Goal: Information Seeking & Learning: Learn about a topic

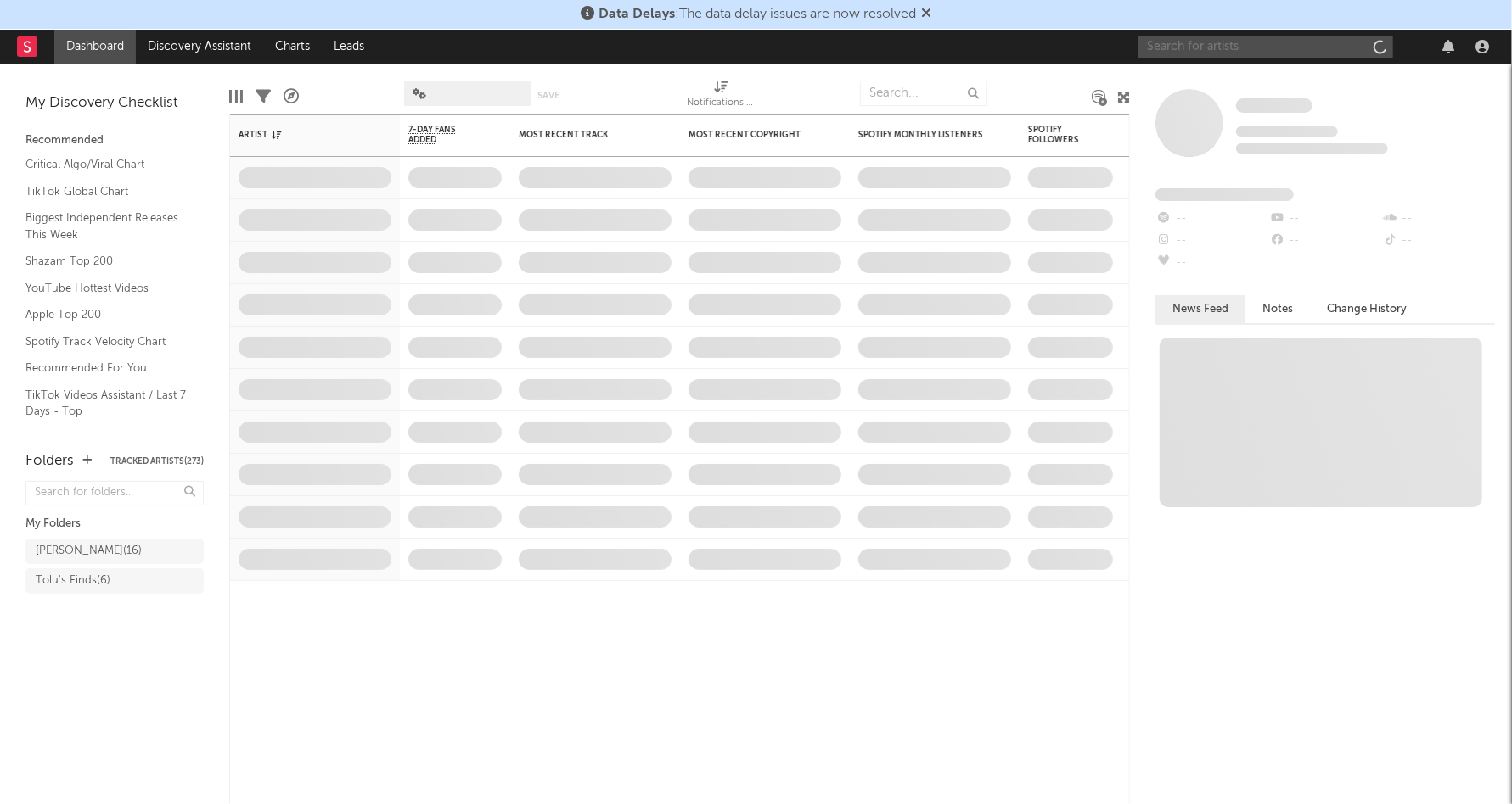
click at [1212, 43] on input "text" at bounding box center [1265, 47] width 254 height 21
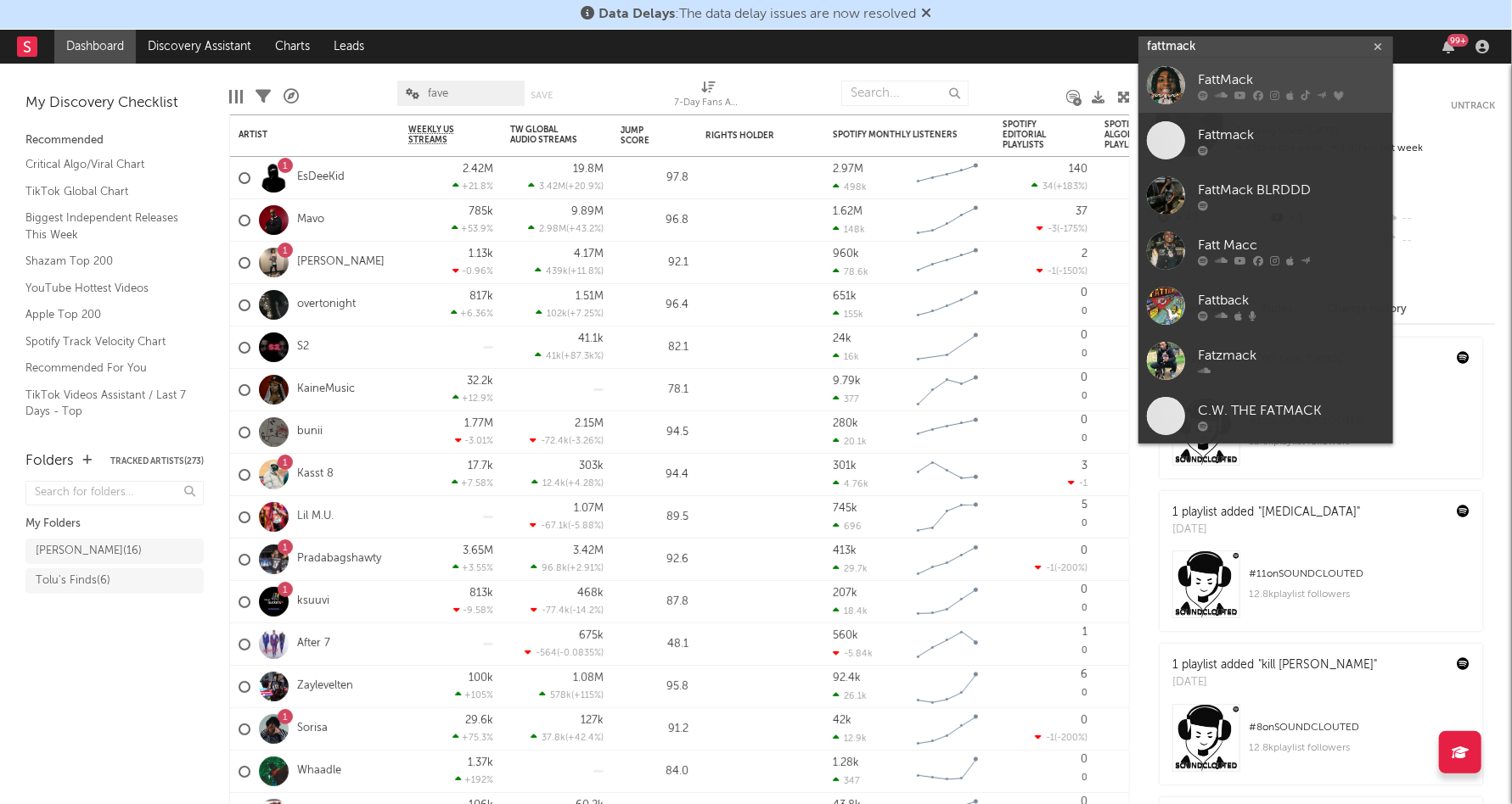
type input "fattmack"
click at [1245, 93] on icon at bounding box center [1240, 96] width 12 height 11
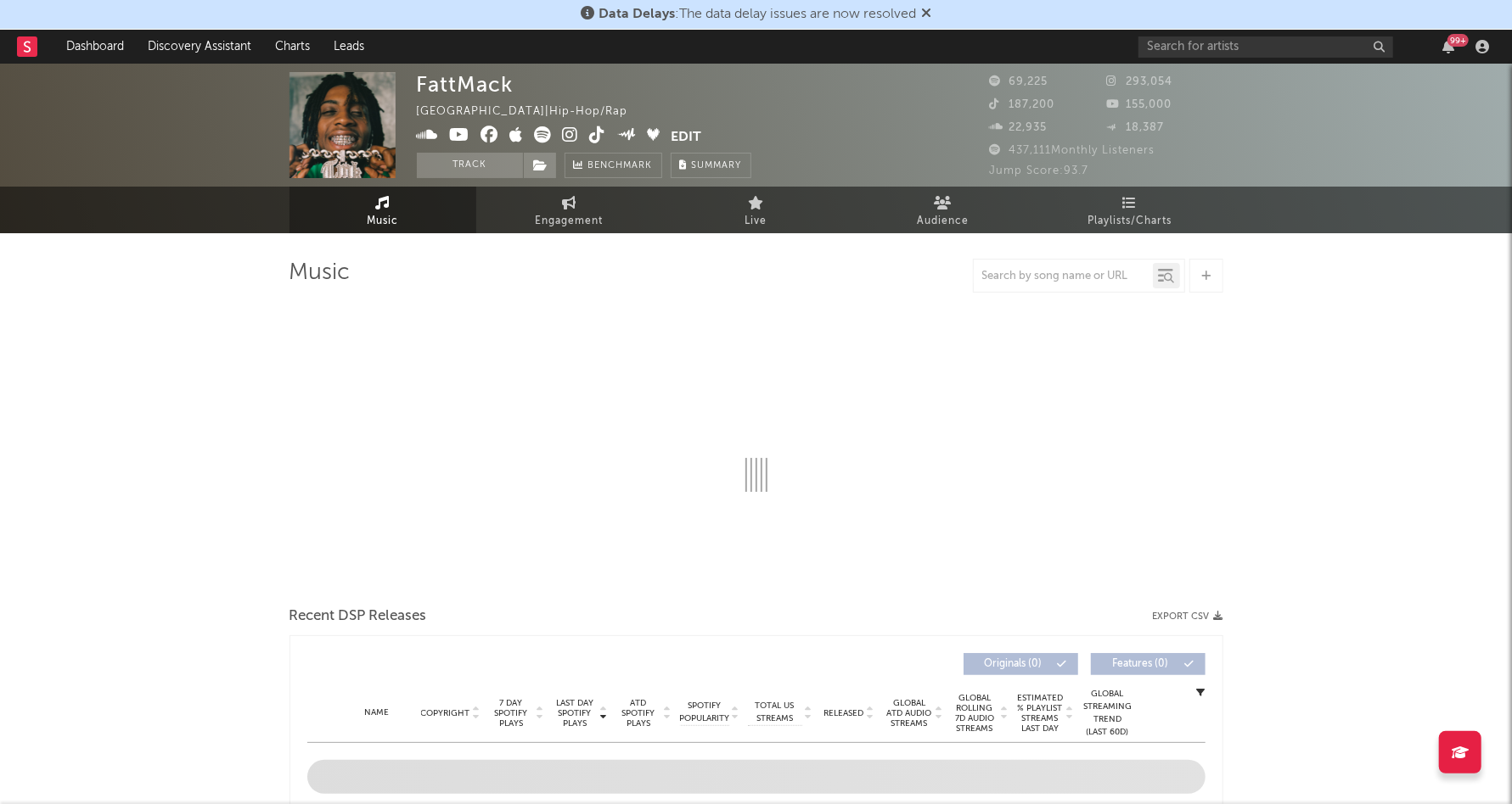
select select "6m"
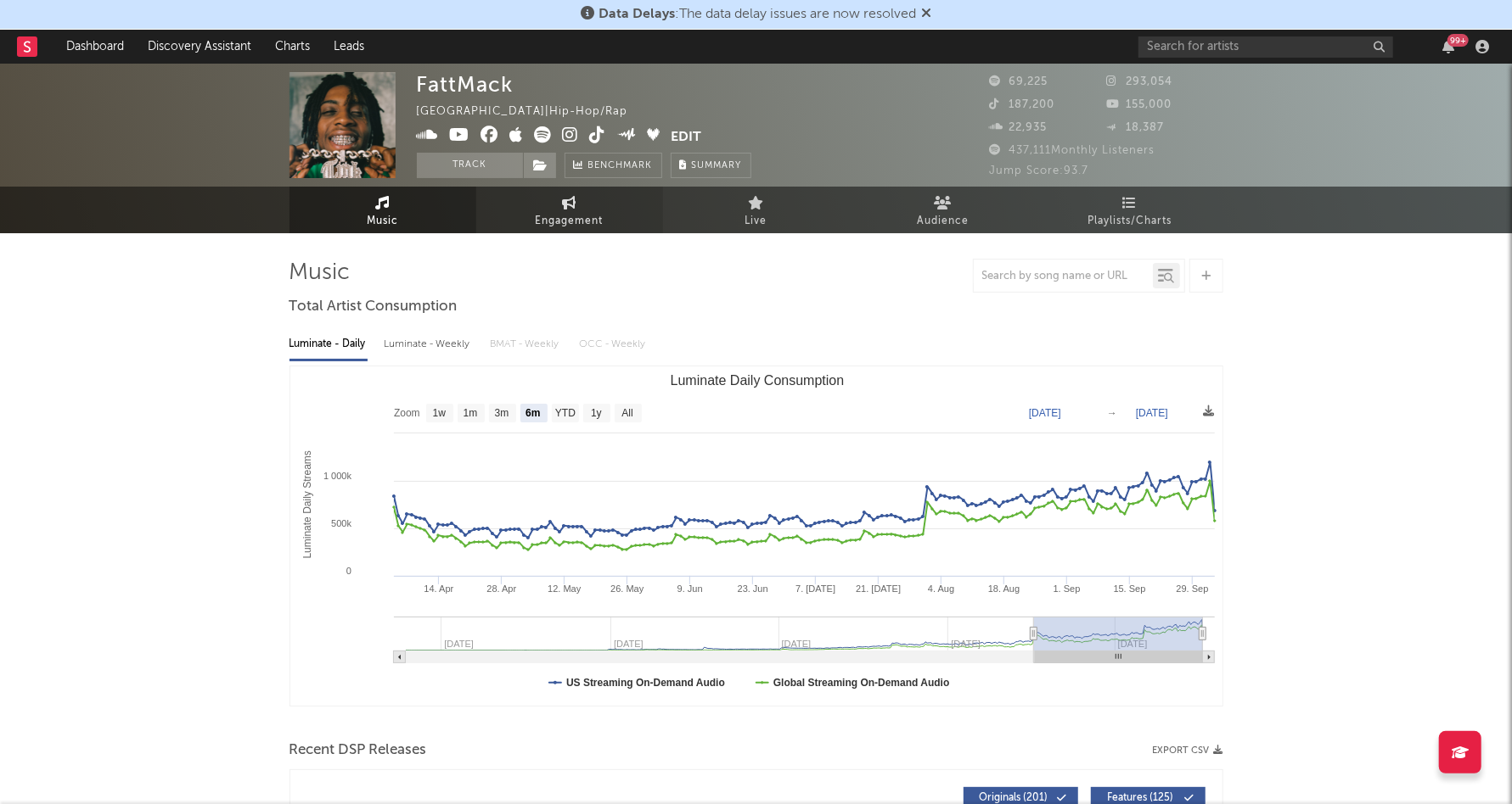
click at [603, 224] on span "Engagement" at bounding box center [569, 221] width 68 height 20
select select "1w"
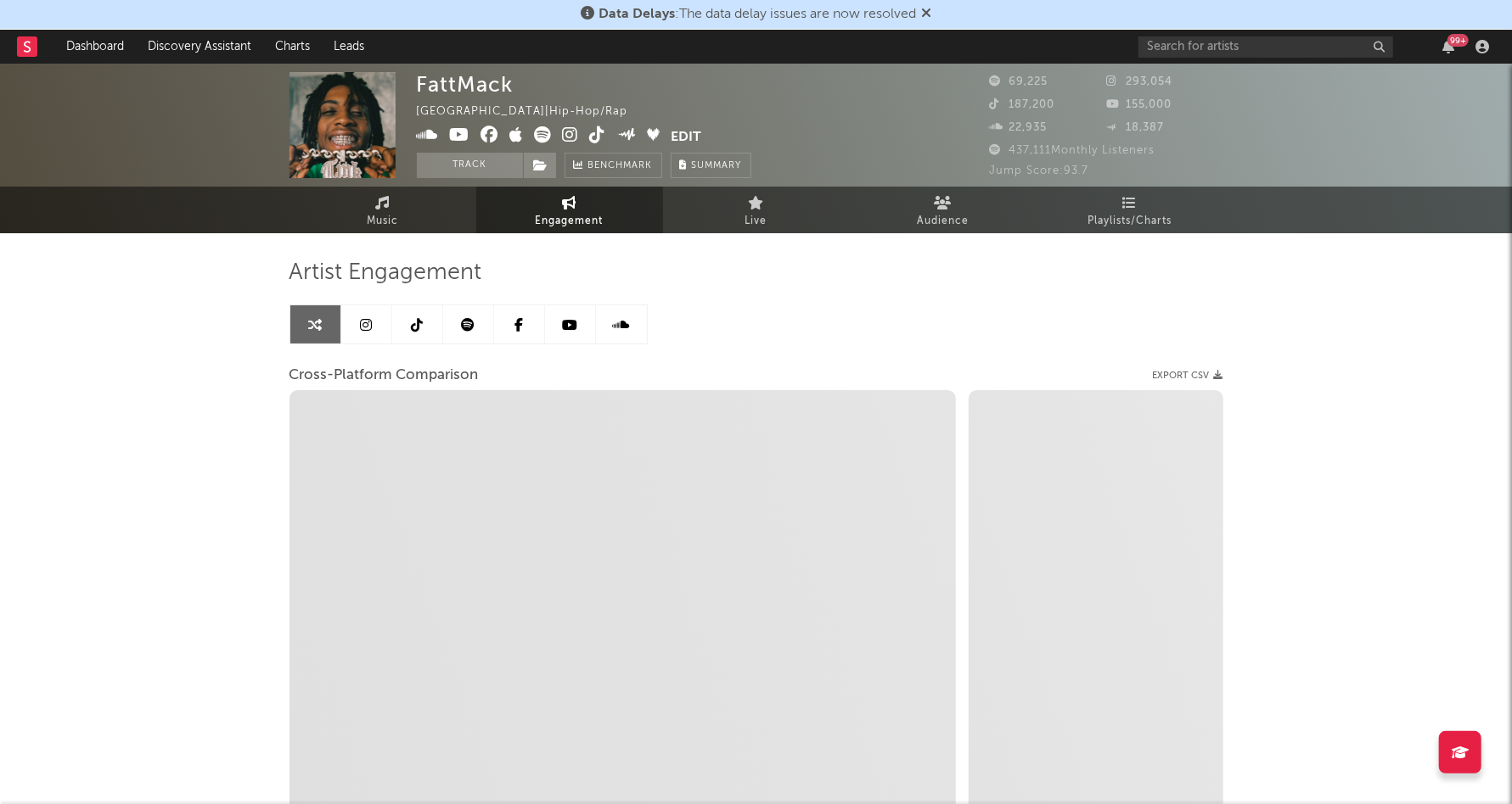
click at [471, 324] on icon at bounding box center [468, 325] width 13 height 13
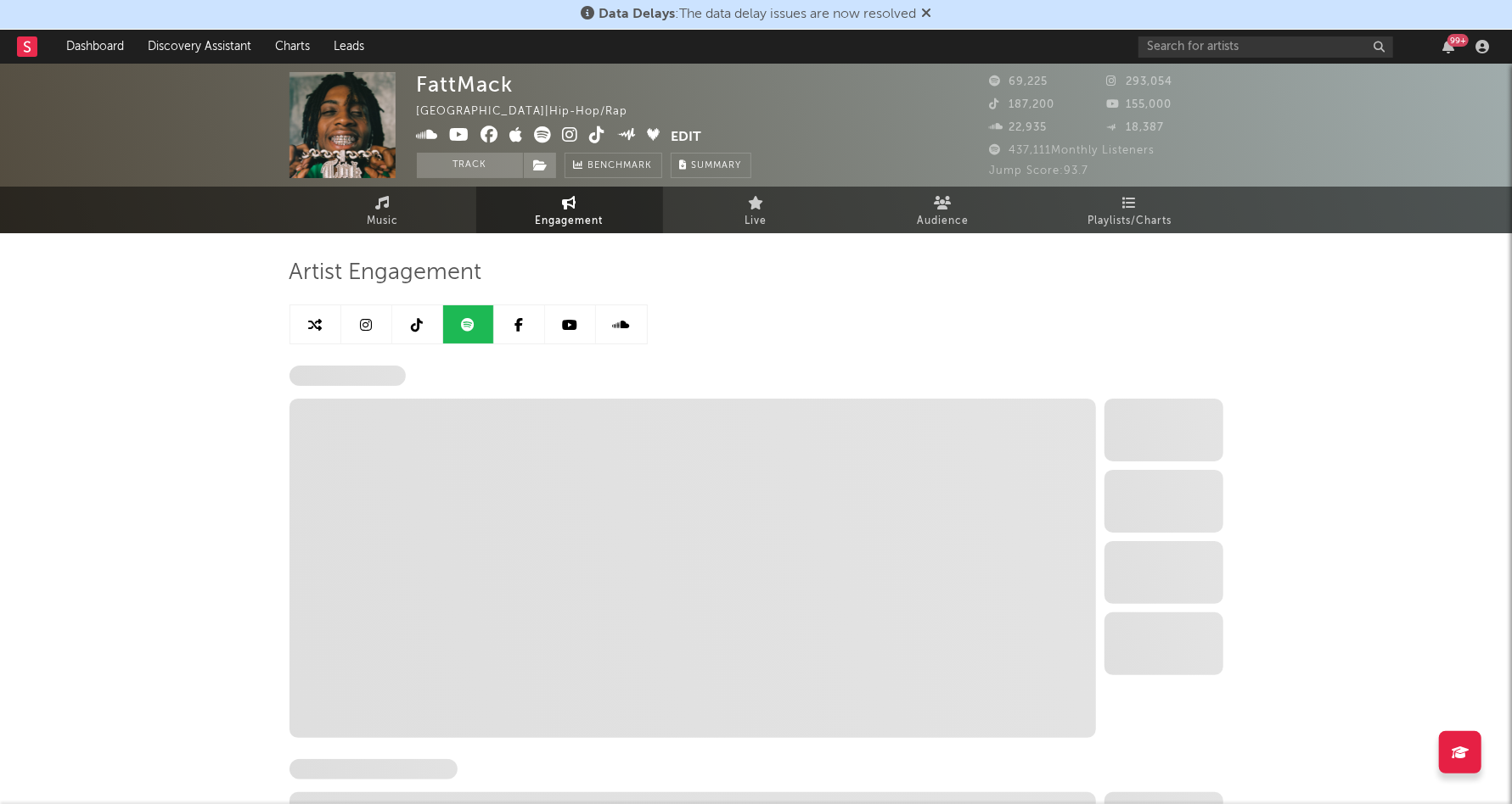
select select "6m"
select select "1w"
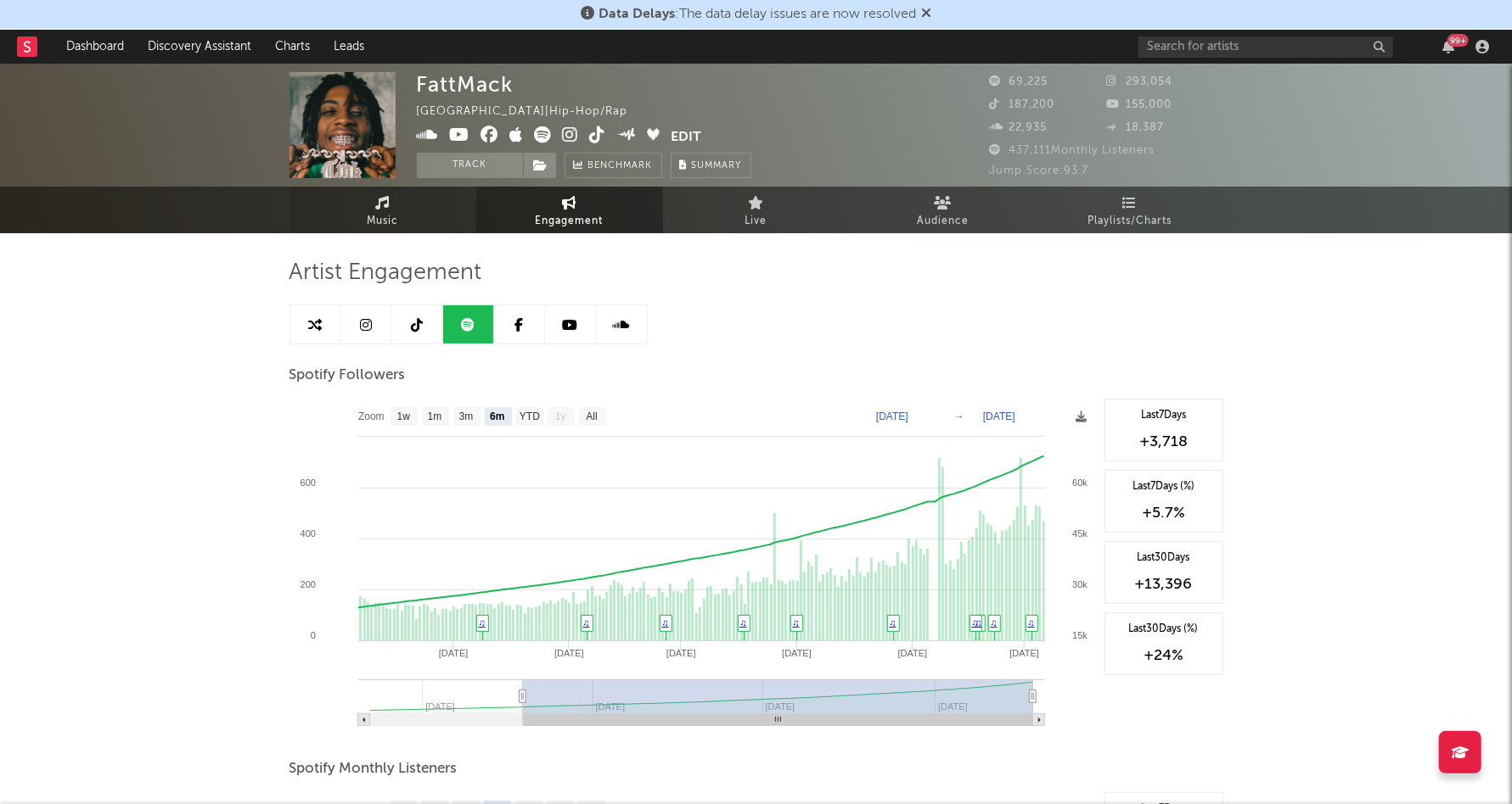
click at [368, 215] on span "Music" at bounding box center [382, 221] width 32 height 20
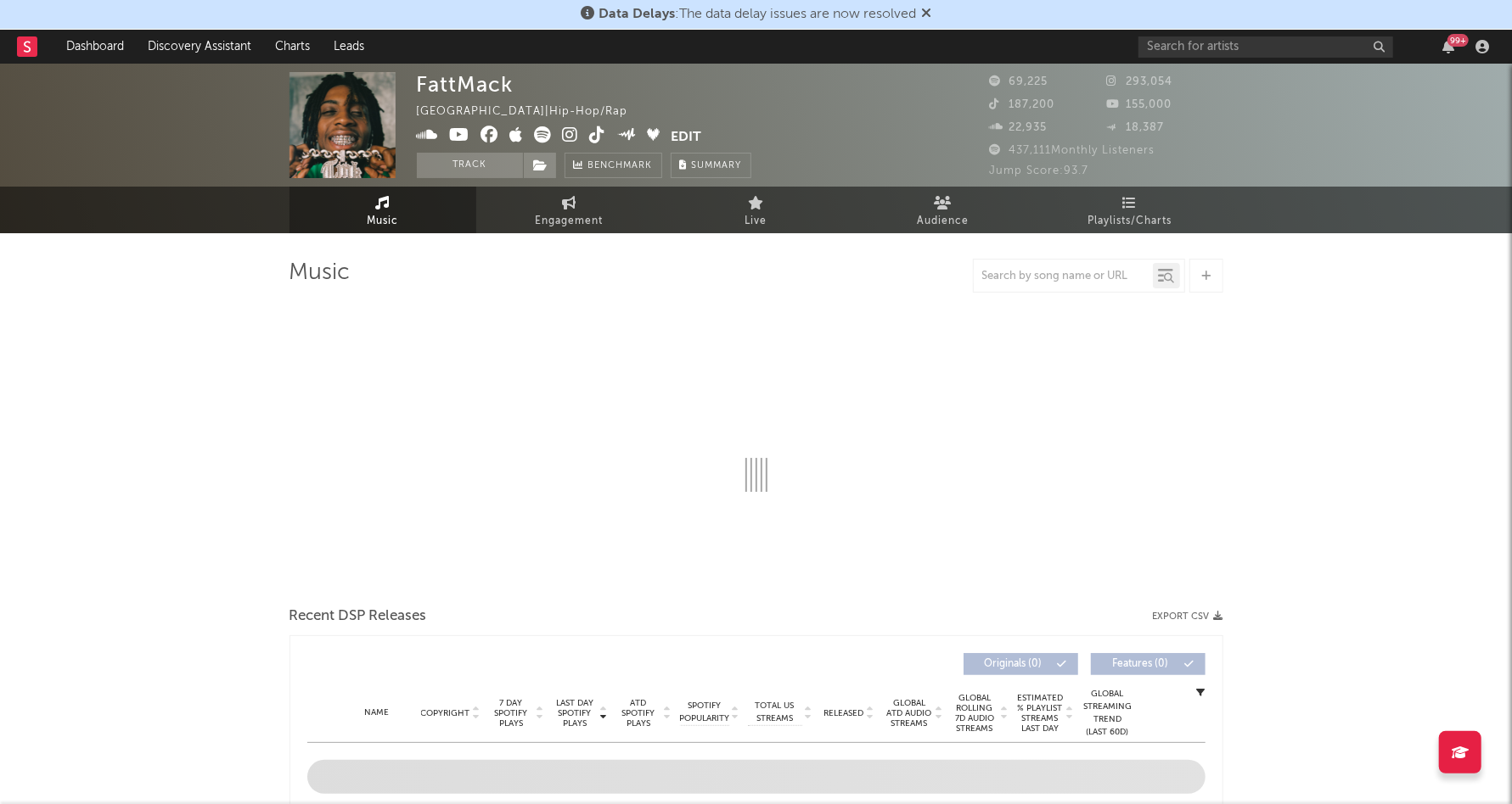
select select "6m"
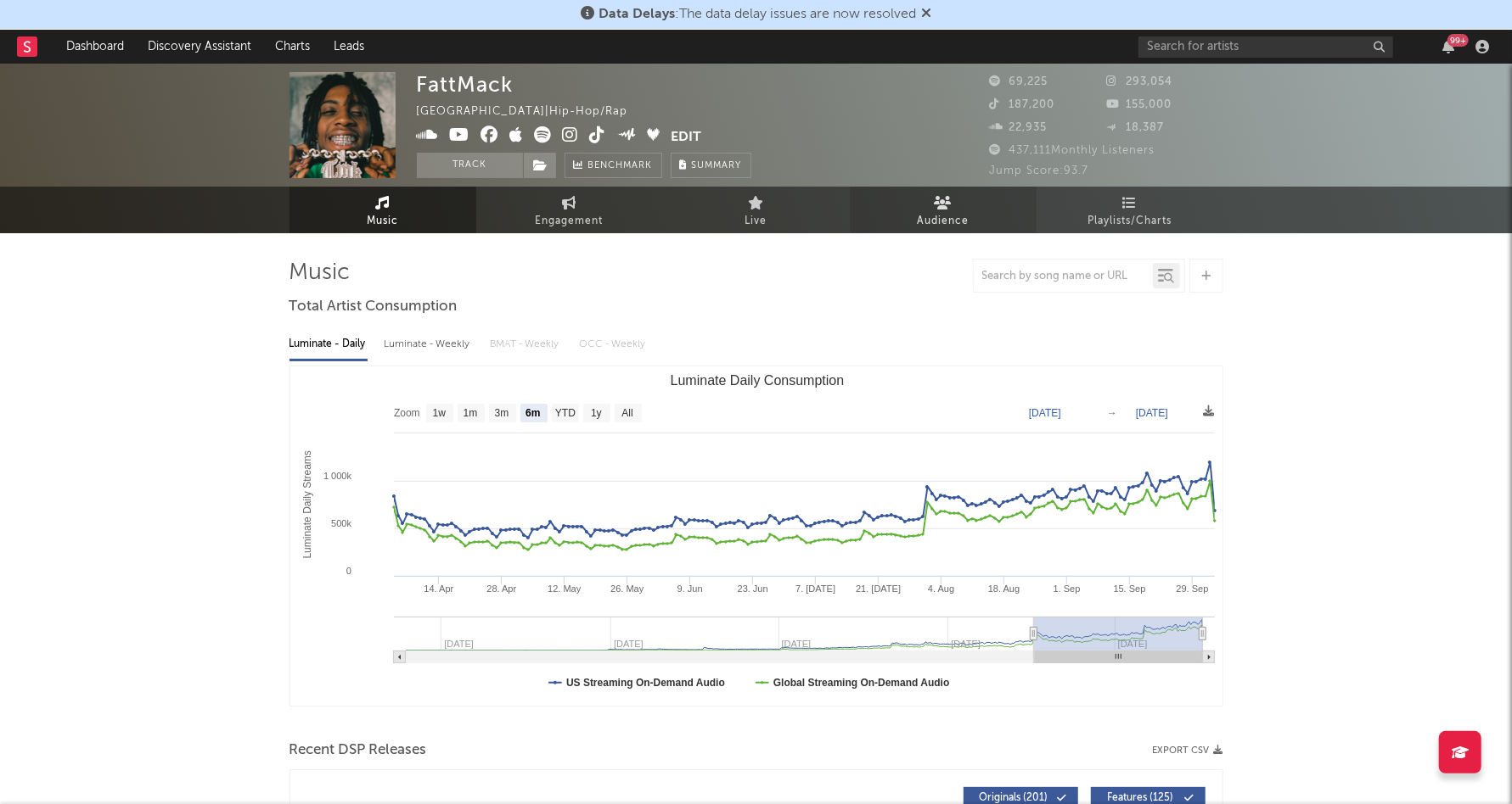
click at [959, 190] on link "Audience" at bounding box center [943, 210] width 187 height 47
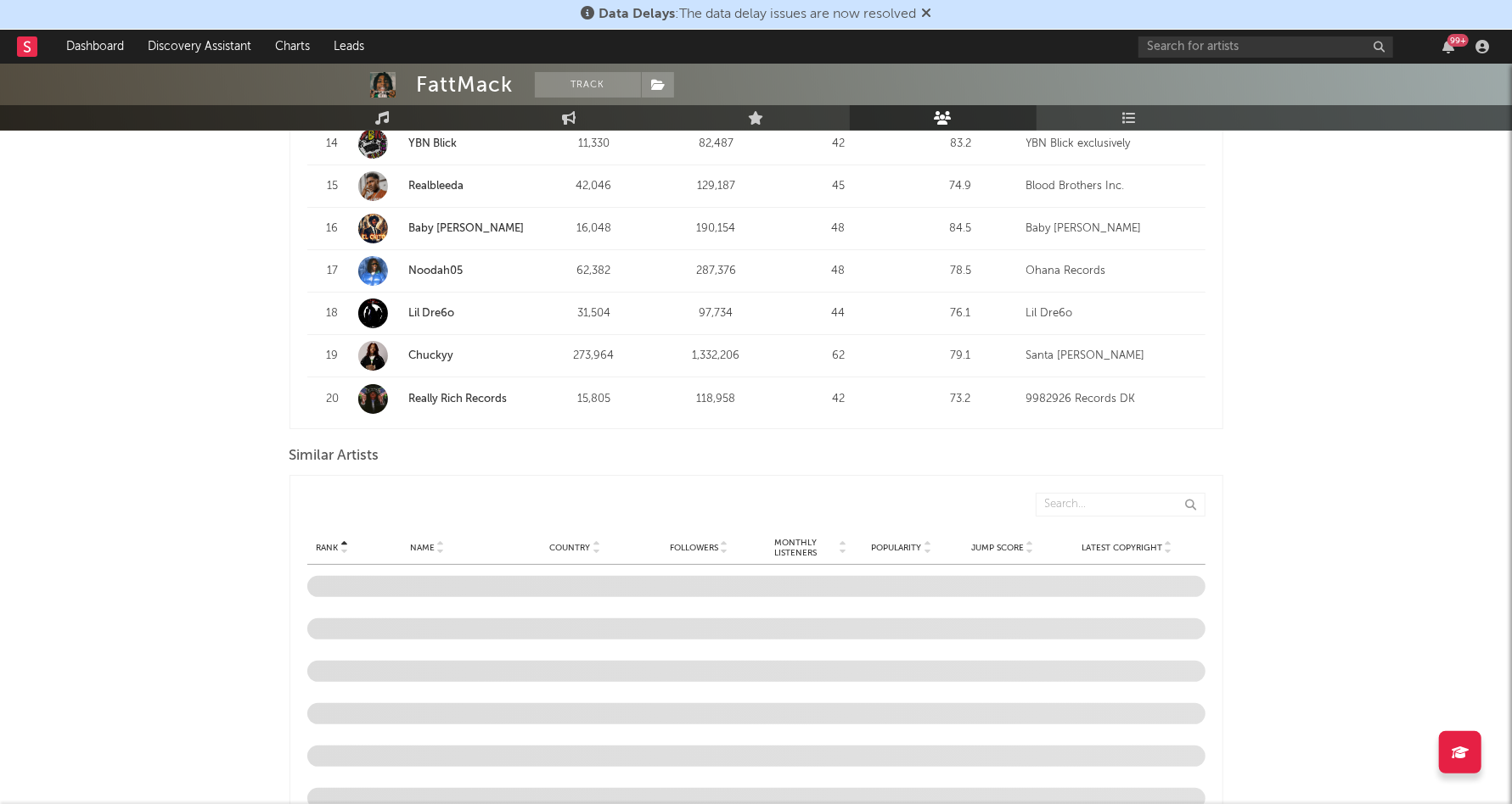
scroll to position [510, 0]
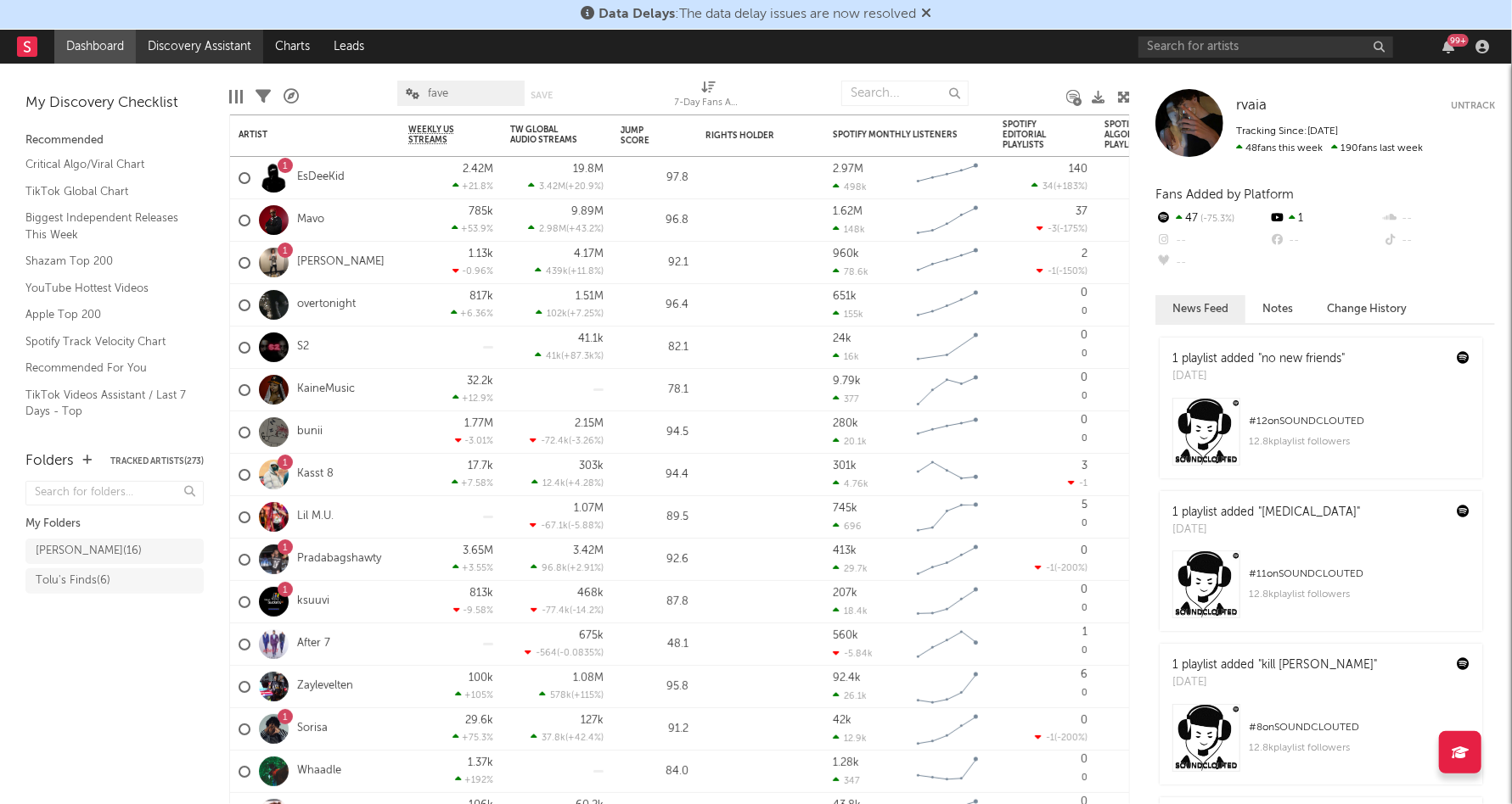
click at [211, 53] on link "Discovery Assistant" at bounding box center [200, 46] width 128 height 34
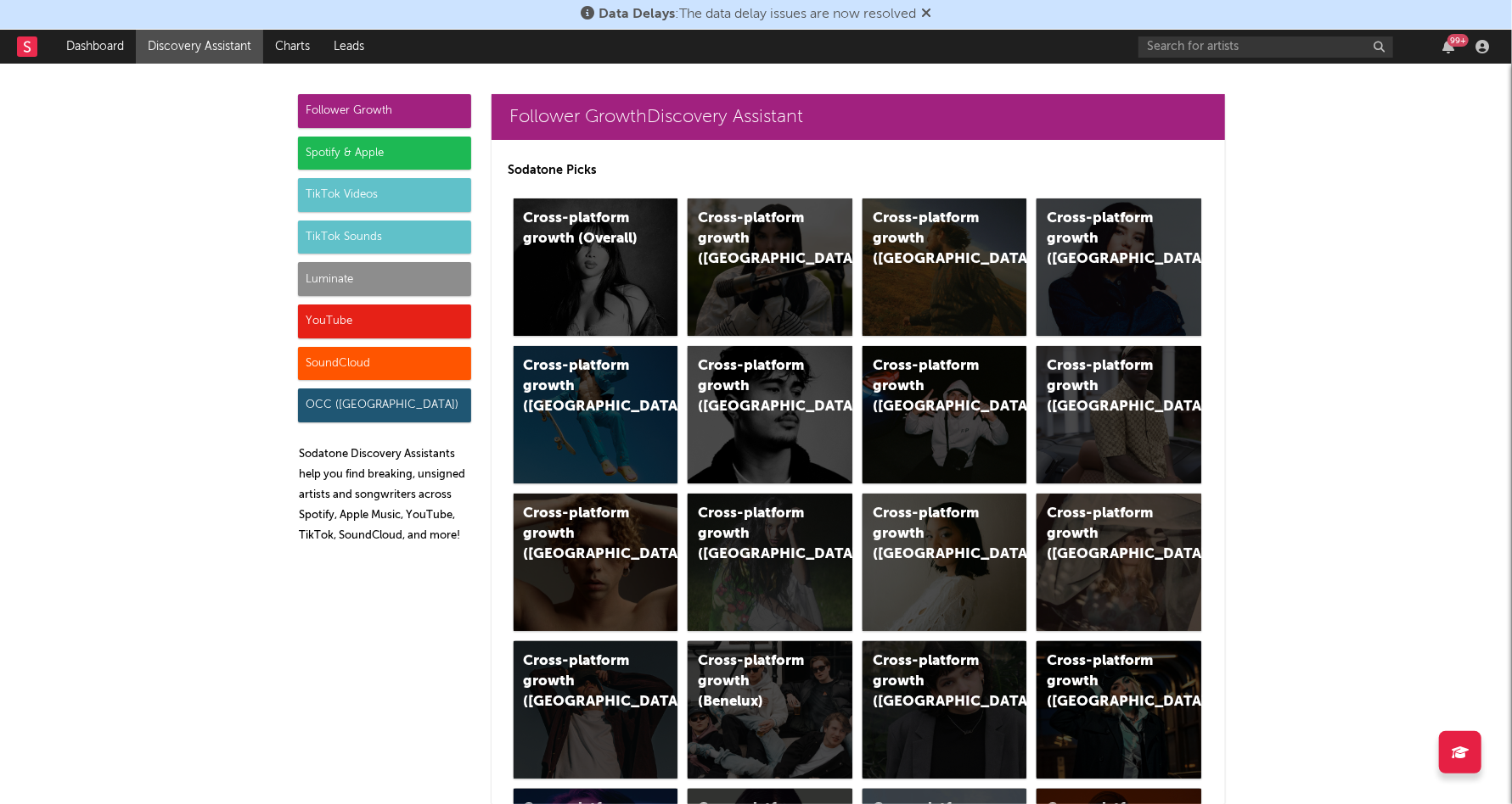
click at [919, 224] on div "Cross-platform growth ([GEOGRAPHIC_DATA])" at bounding box center [930, 240] width 115 height 61
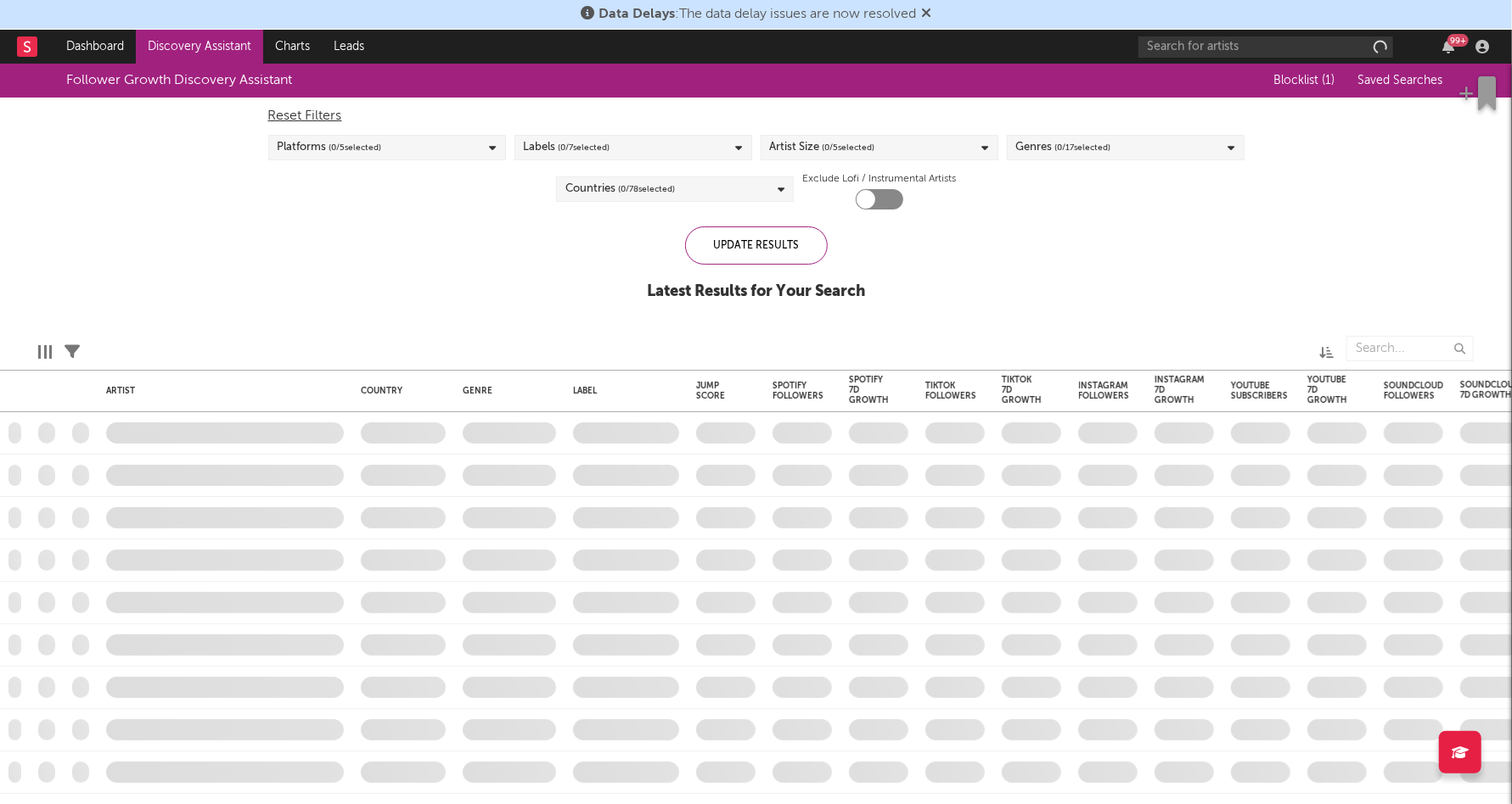
checkbox input "true"
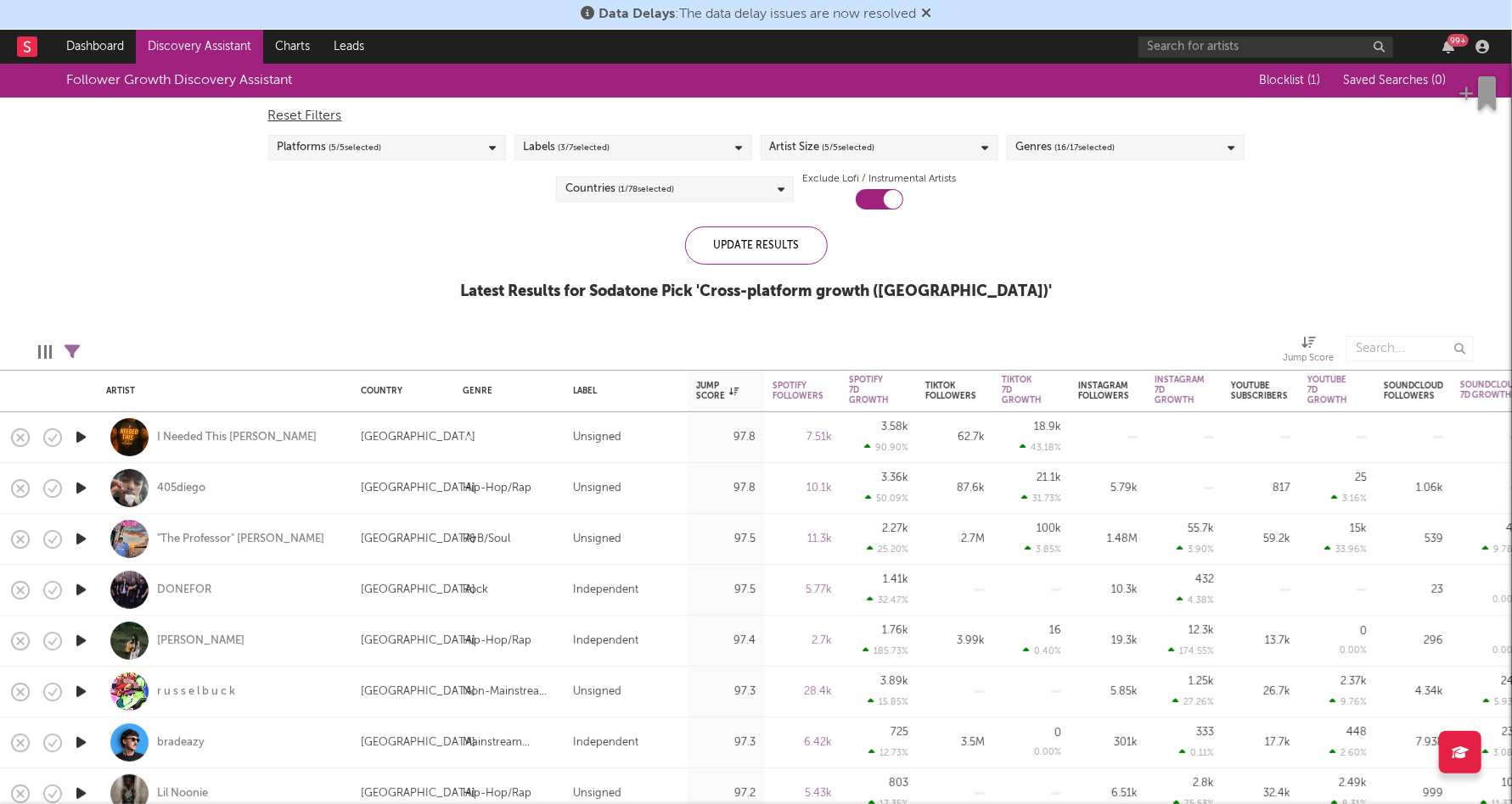
click at [789, 139] on div "Artist Size ( 5 / 5 selected)" at bounding box center [823, 147] width 106 height 20
click at [797, 316] on div "Large" at bounding box center [890, 315] width 197 height 20
click at [770, 316] on input "Large" at bounding box center [770, 315] width 0 height 20
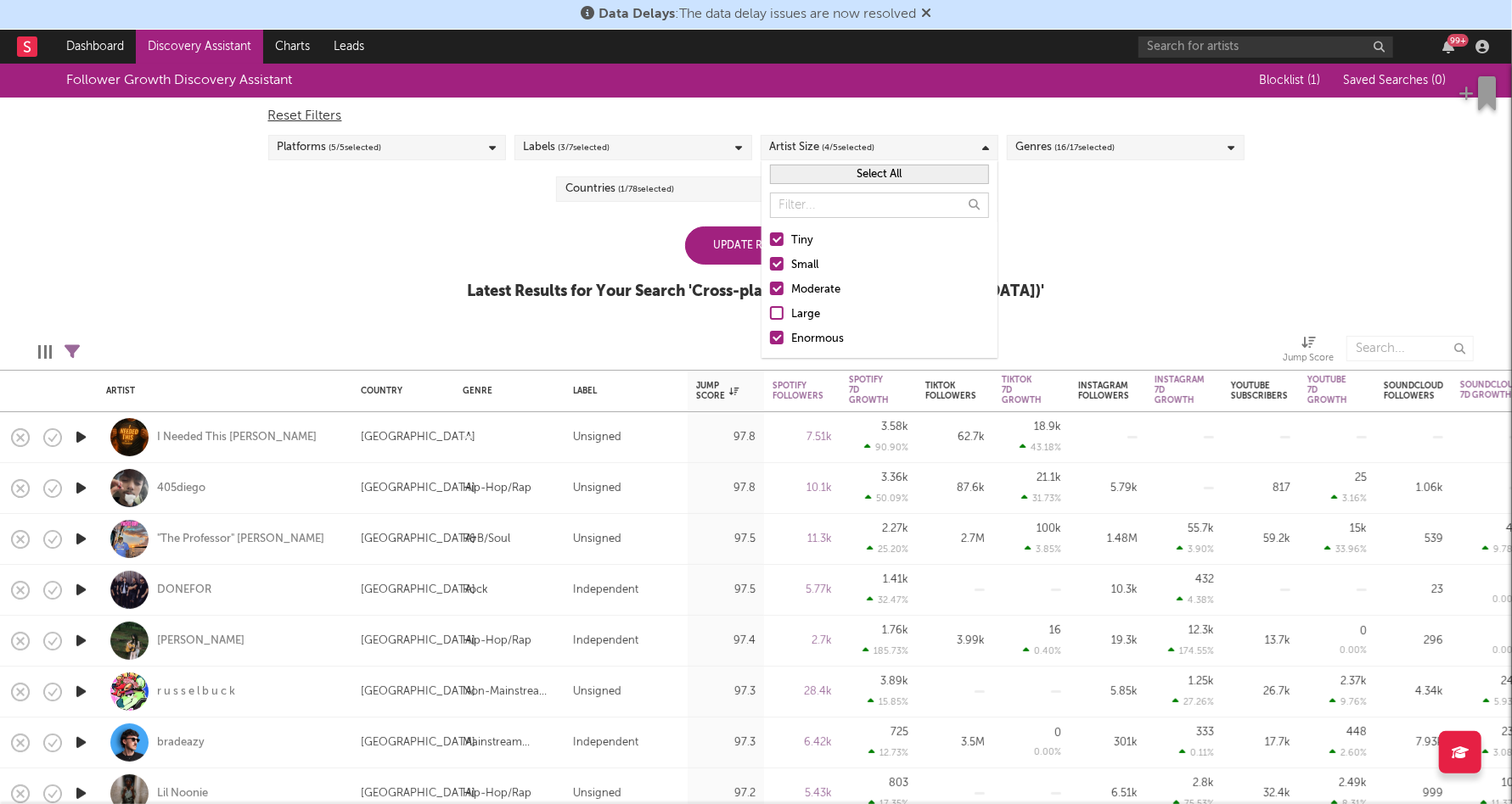
click at [797, 341] on div "Enormous" at bounding box center [890, 339] width 197 height 20
click at [770, 341] on input "Enormous" at bounding box center [770, 339] width 0 height 20
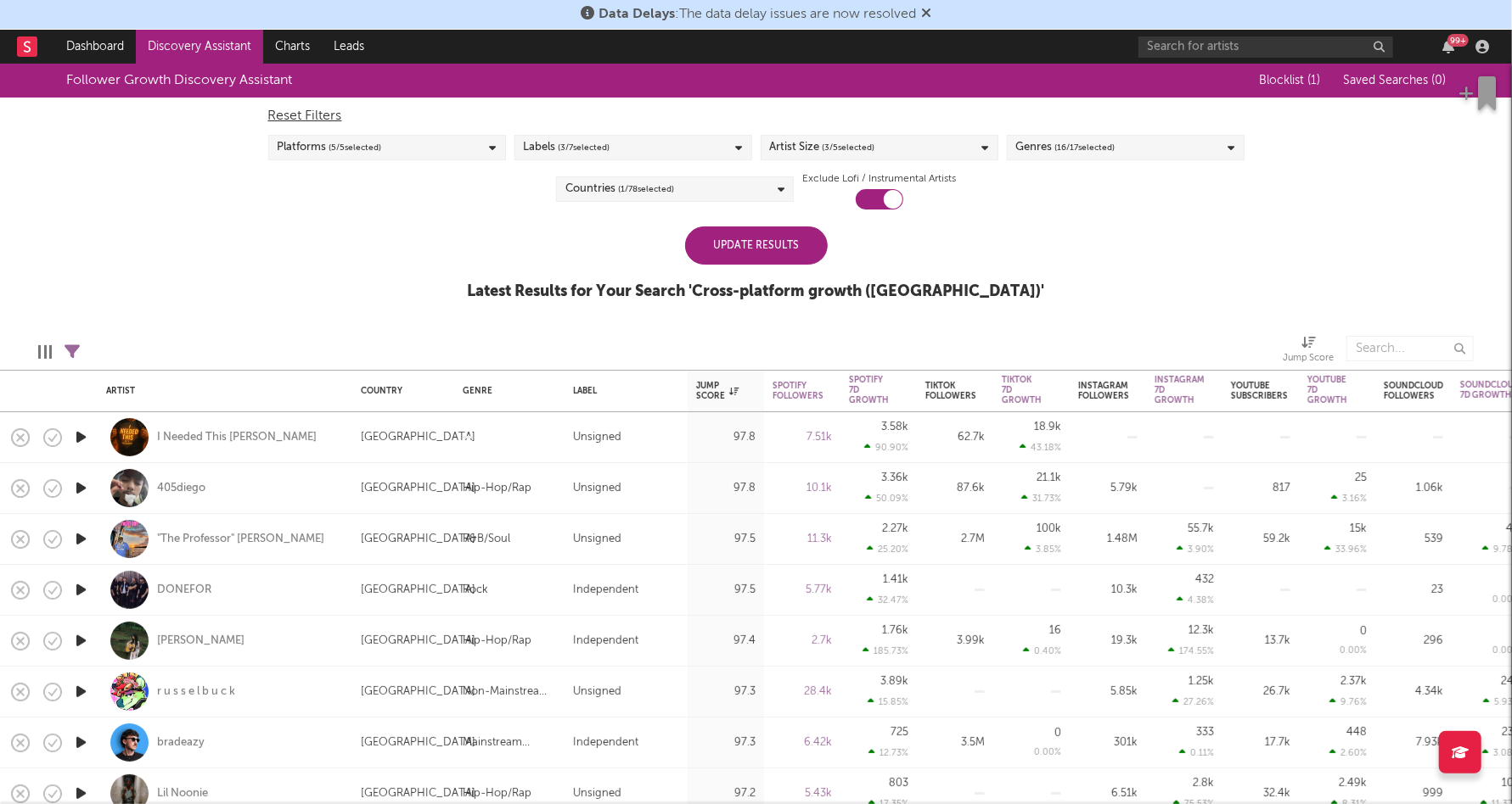
click at [672, 267] on div "Update Results Latest Results for Your Search ' Cross-platform growth ([GEOGRAP…" at bounding box center [756, 272] width 577 height 92
click at [738, 258] on div "Update Results" at bounding box center [756, 246] width 143 height 38
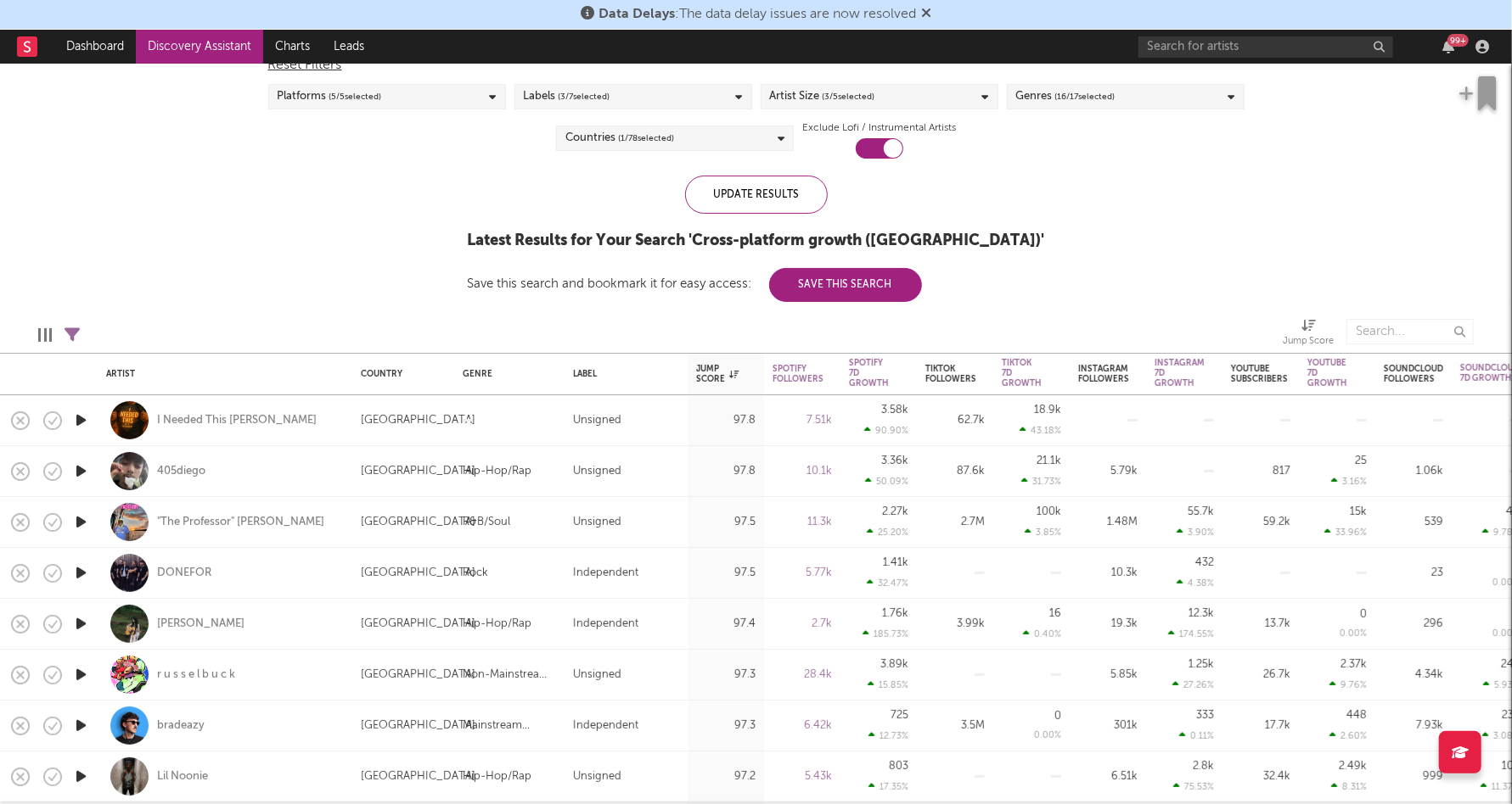
click at [85, 414] on icon "button" at bounding box center [81, 420] width 18 height 21
click at [85, 478] on icon "button" at bounding box center [81, 471] width 18 height 21
click at [80, 524] on icon "button" at bounding box center [81, 522] width 18 height 21
click at [81, 571] on icon "button" at bounding box center [81, 573] width 18 height 21
click at [78, 627] on icon "button" at bounding box center [81, 624] width 18 height 21
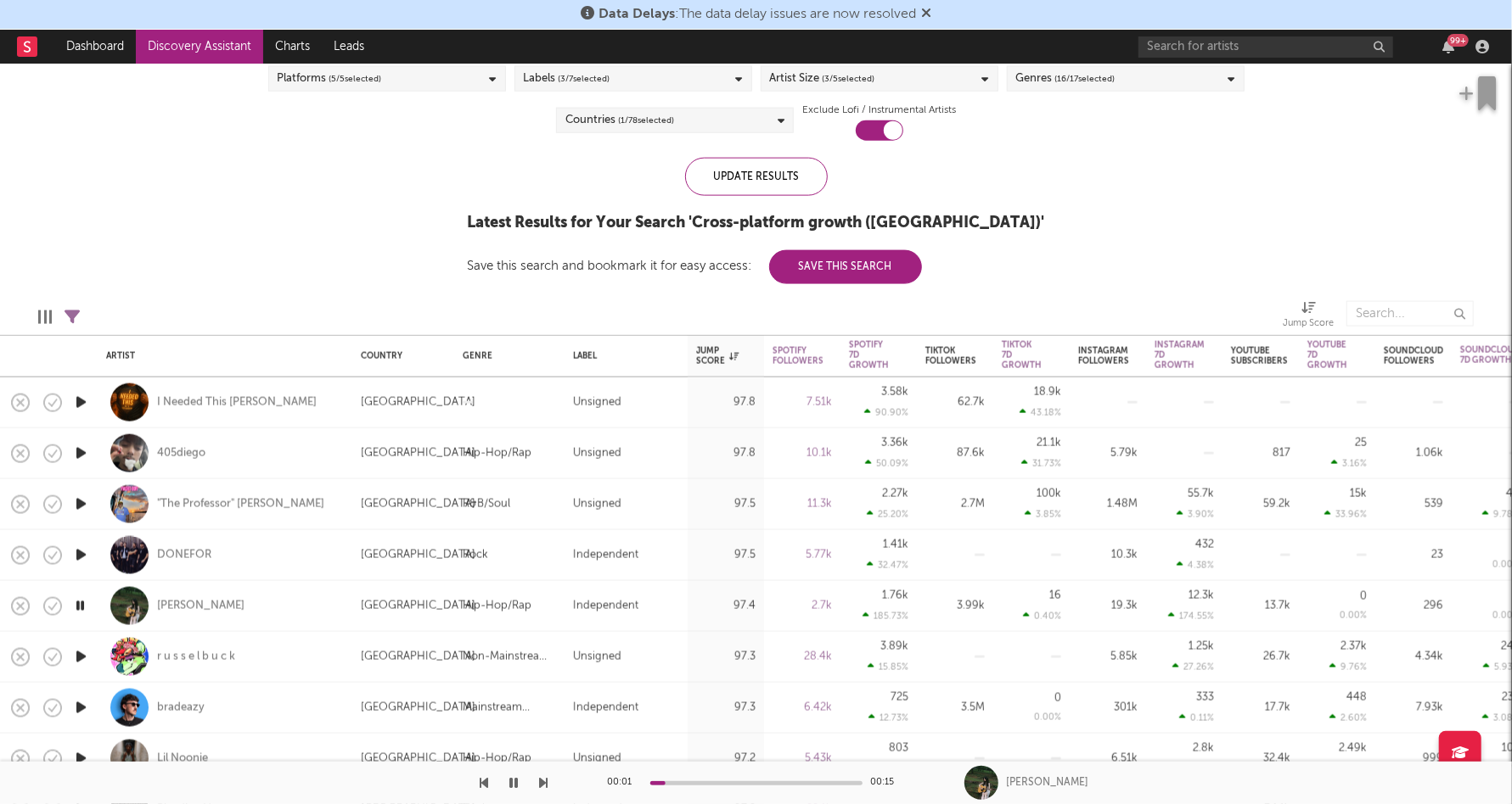
click at [81, 656] on icon "button" at bounding box center [81, 657] width 18 height 21
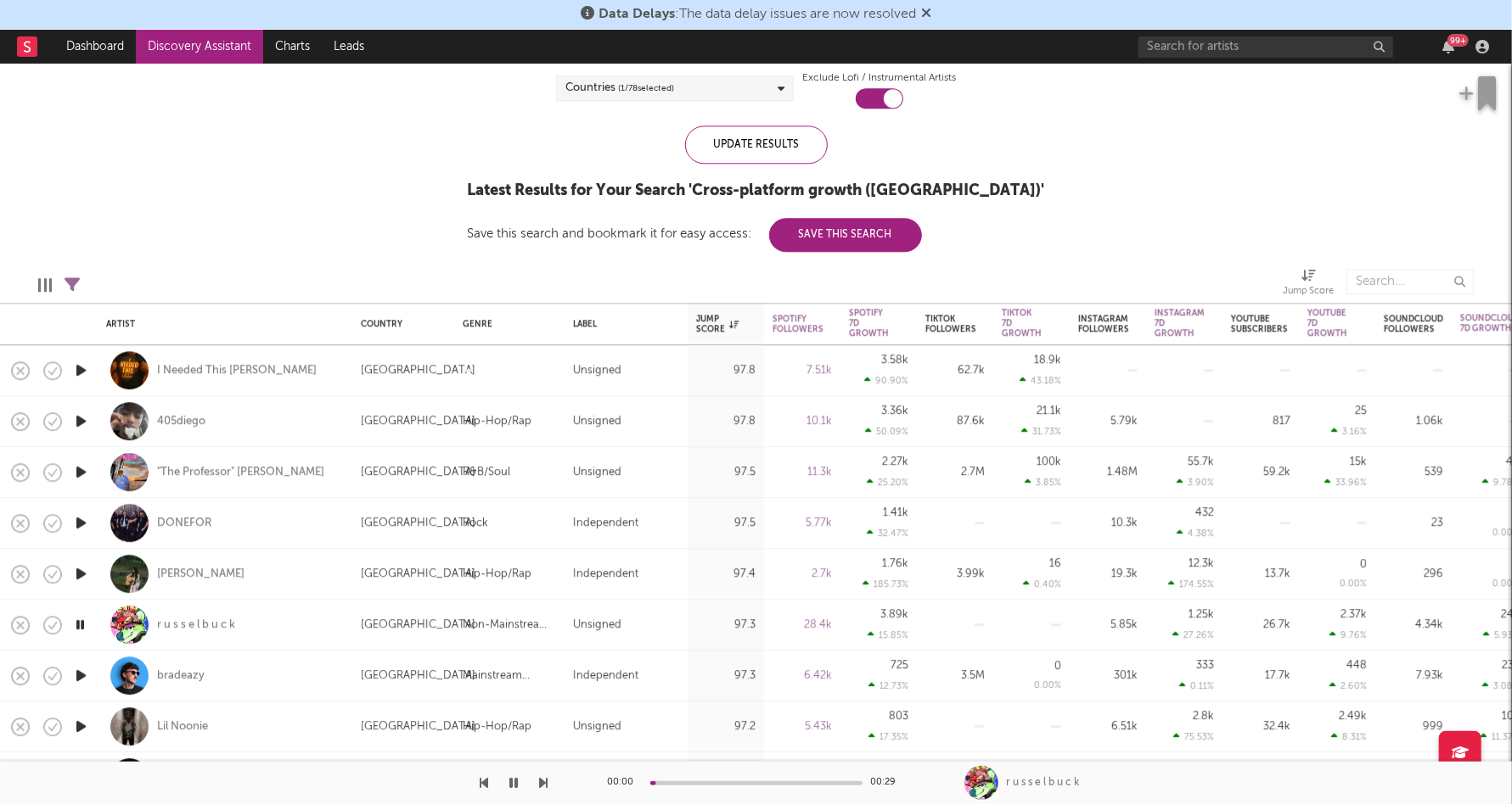
click at [83, 674] on icon "button" at bounding box center [81, 675] width 18 height 21
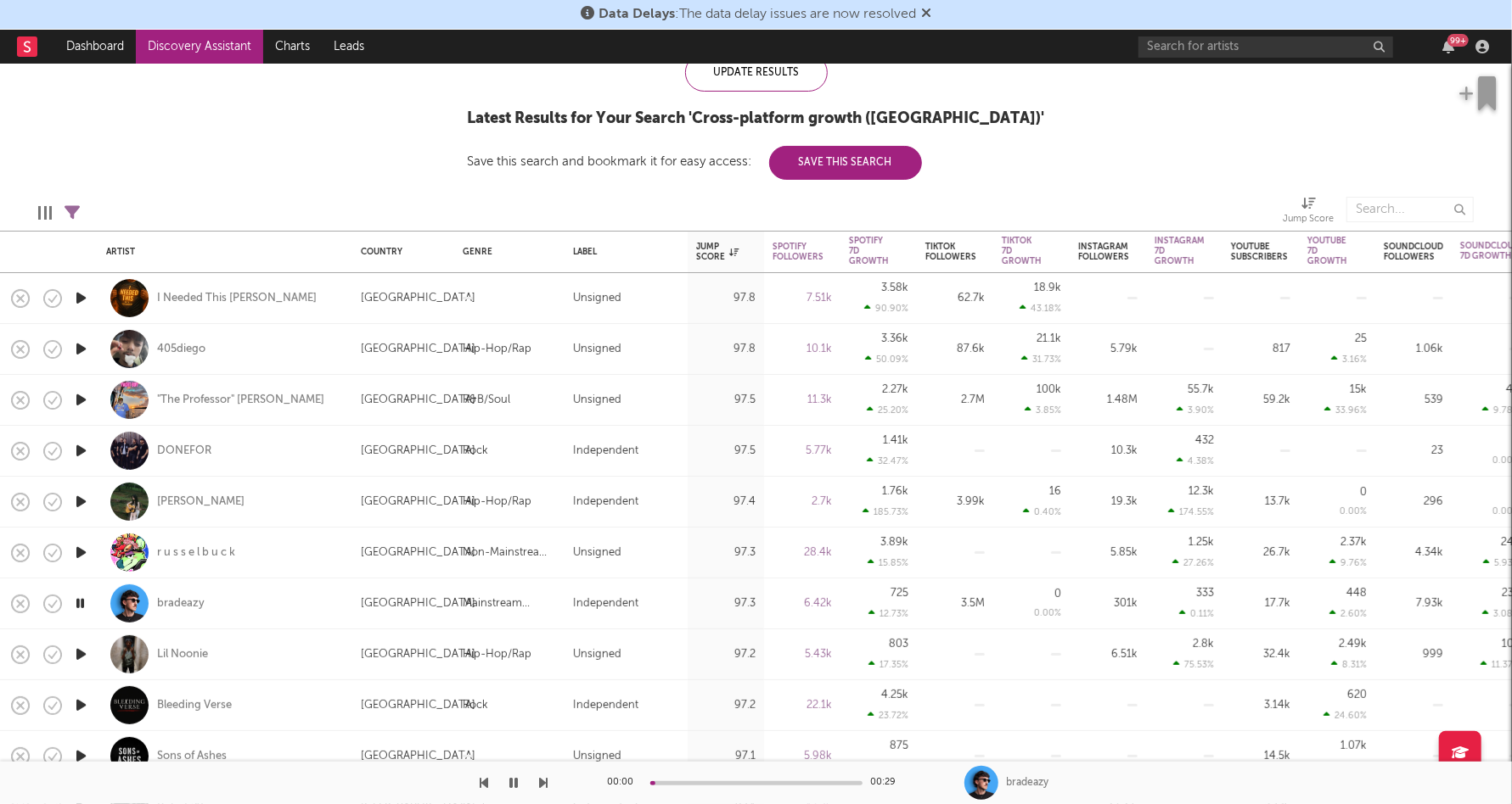
click at [81, 657] on icon "button" at bounding box center [81, 654] width 18 height 21
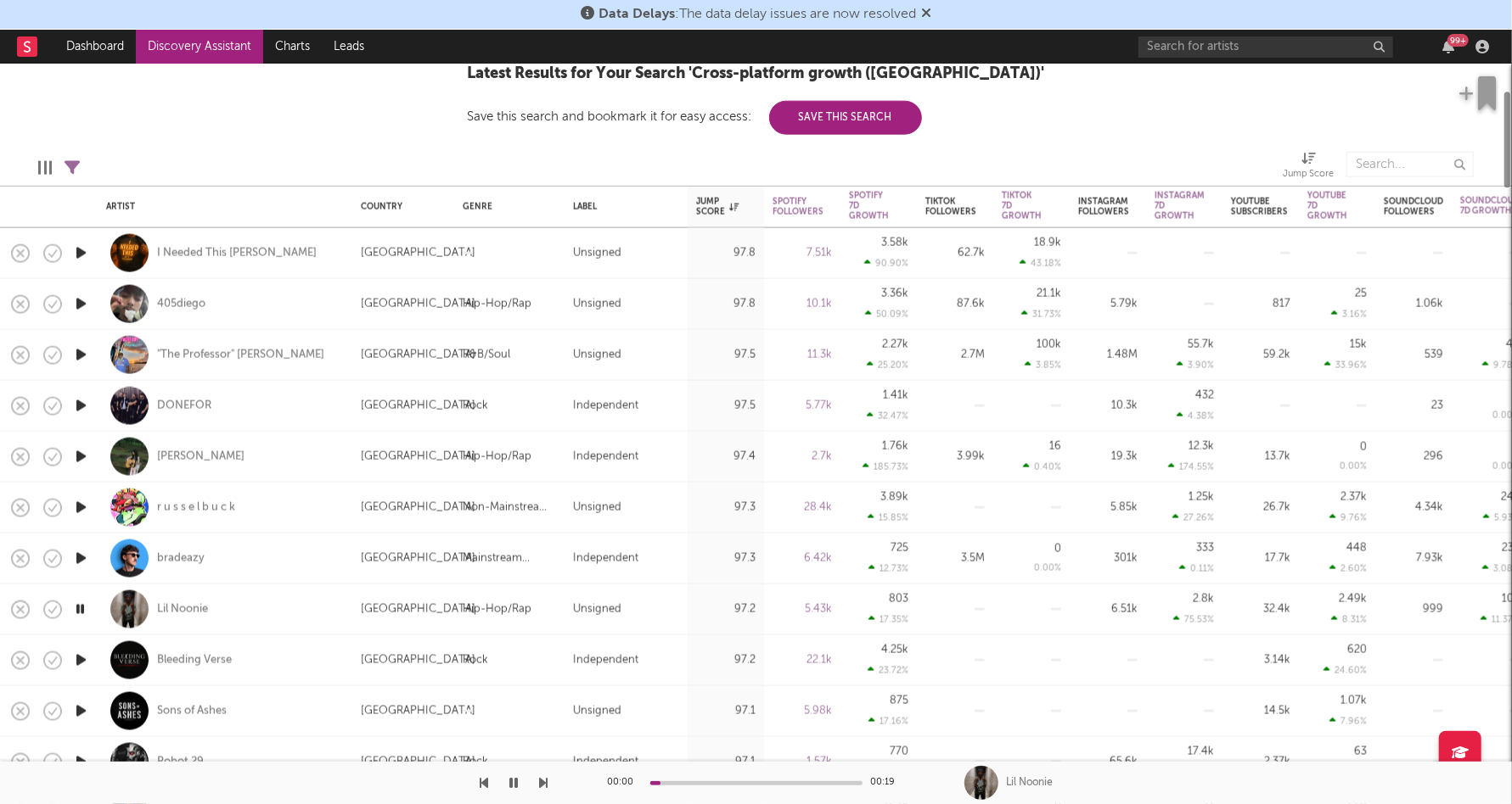
click at [81, 657] on icon "button" at bounding box center [81, 660] width 18 height 21
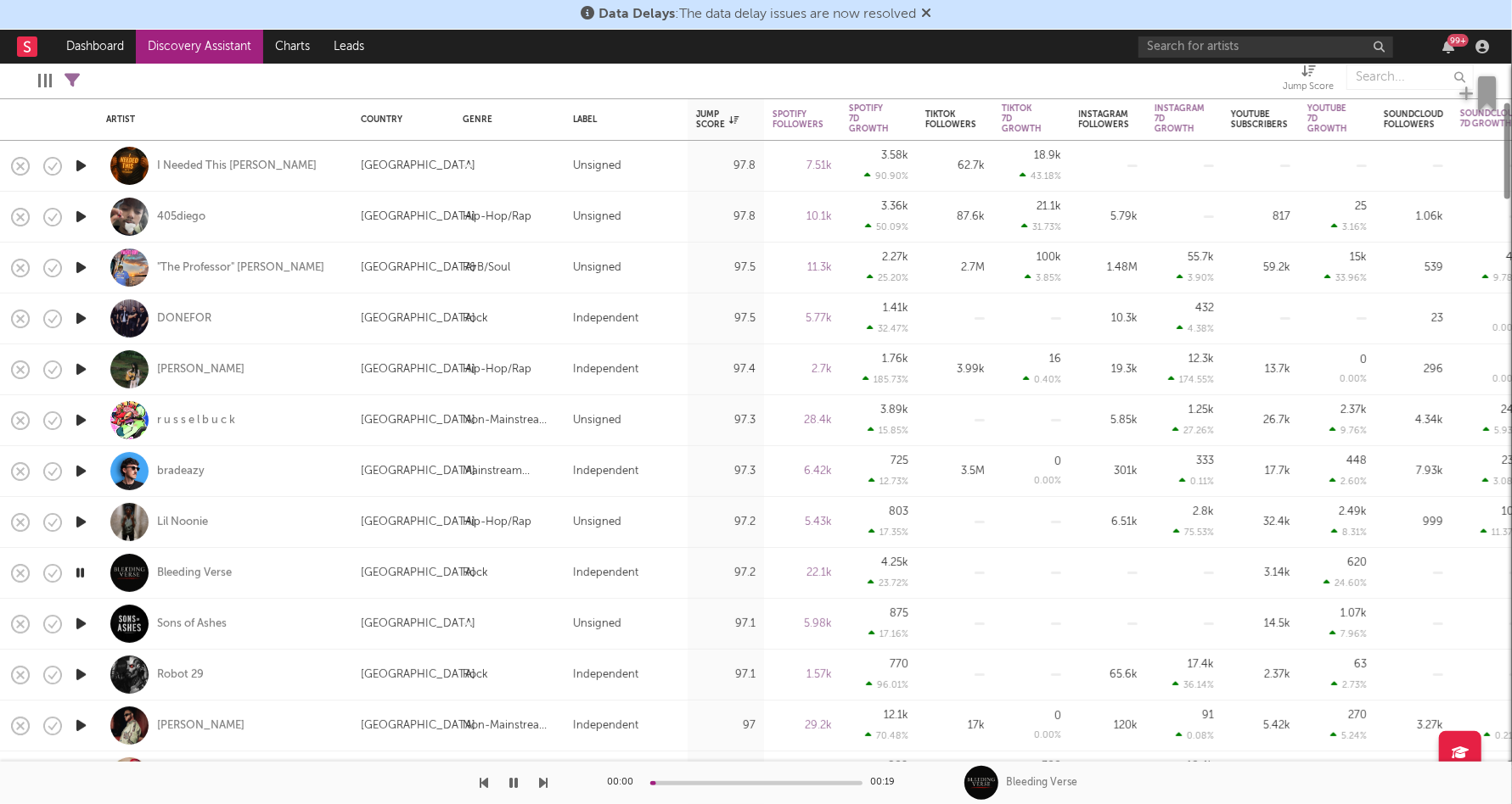
click at [74, 627] on icon "button" at bounding box center [81, 624] width 18 height 21
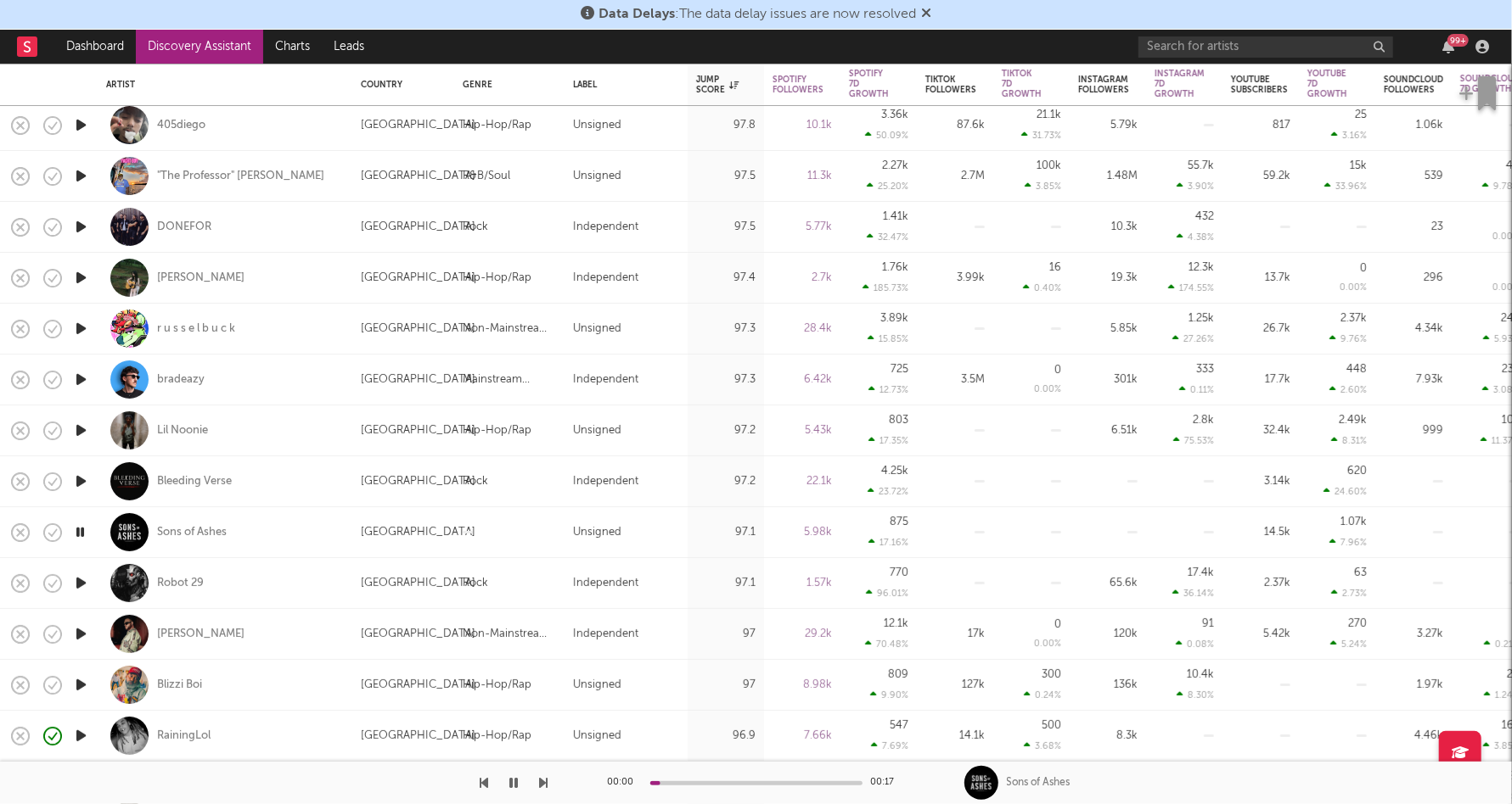
click at [81, 634] on icon "button" at bounding box center [81, 634] width 18 height 21
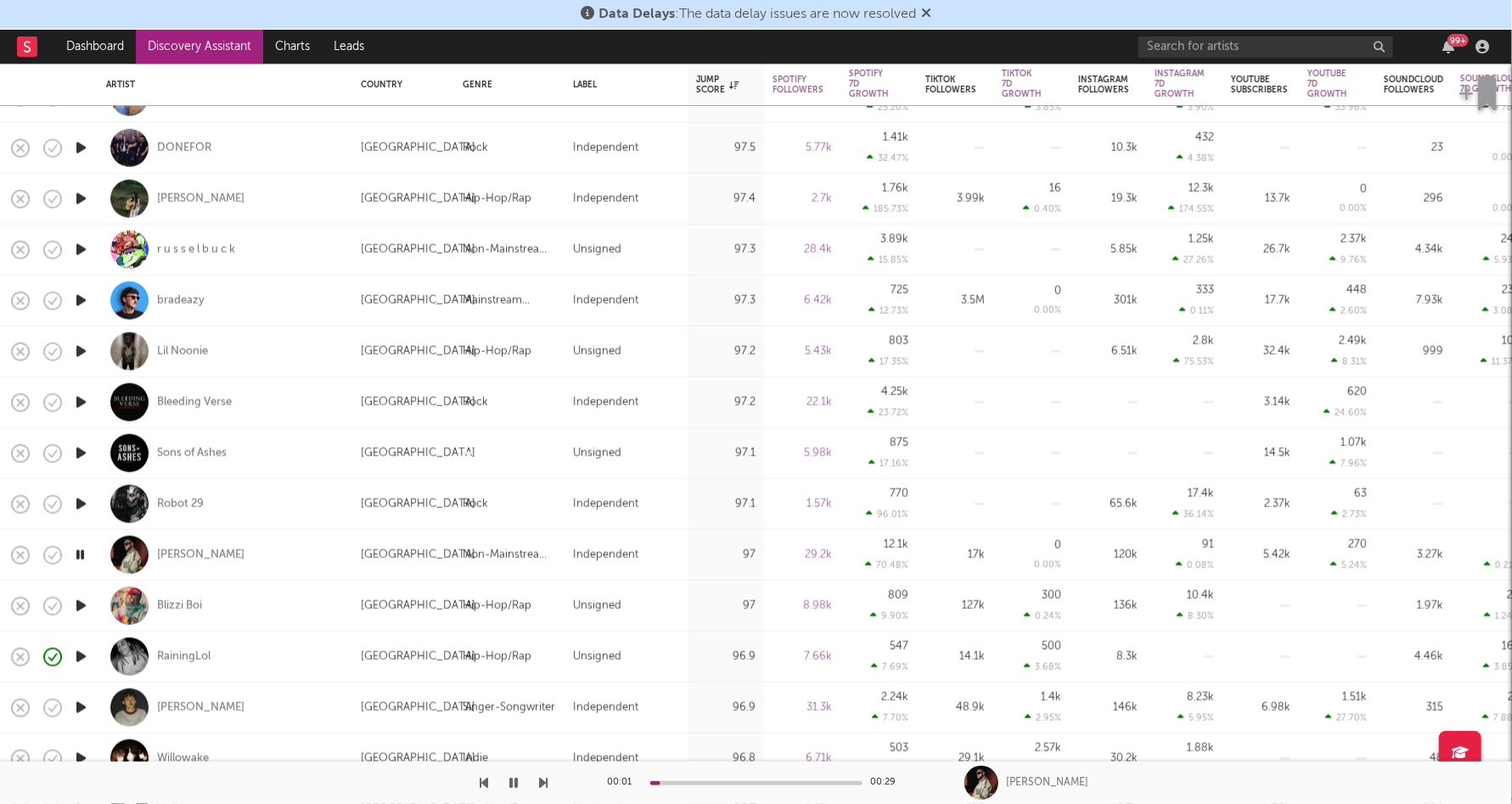
click at [515, 785] on icon "button" at bounding box center [515, 783] width 9 height 13
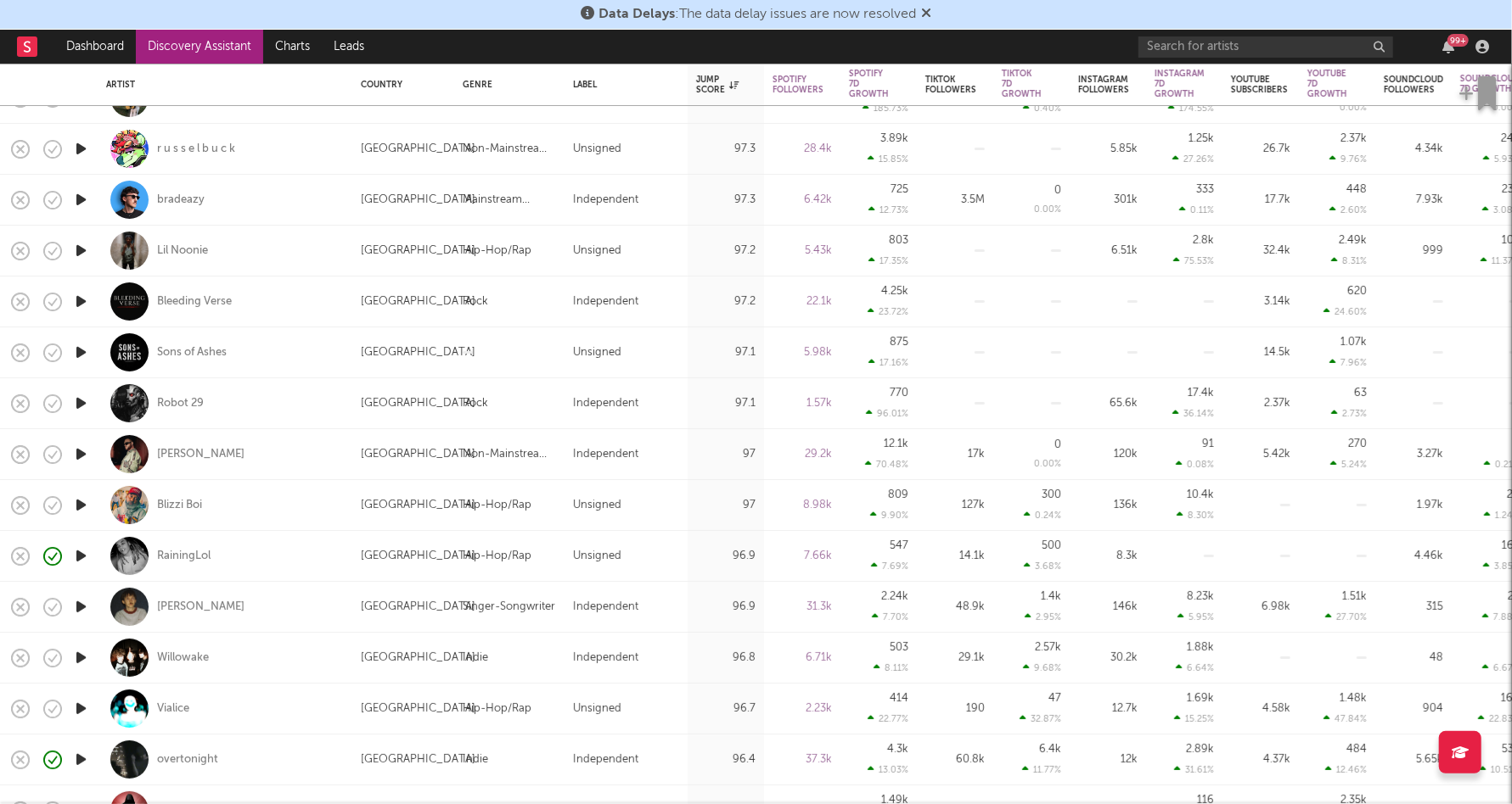
click at [77, 659] on icon "button" at bounding box center [81, 658] width 18 height 21
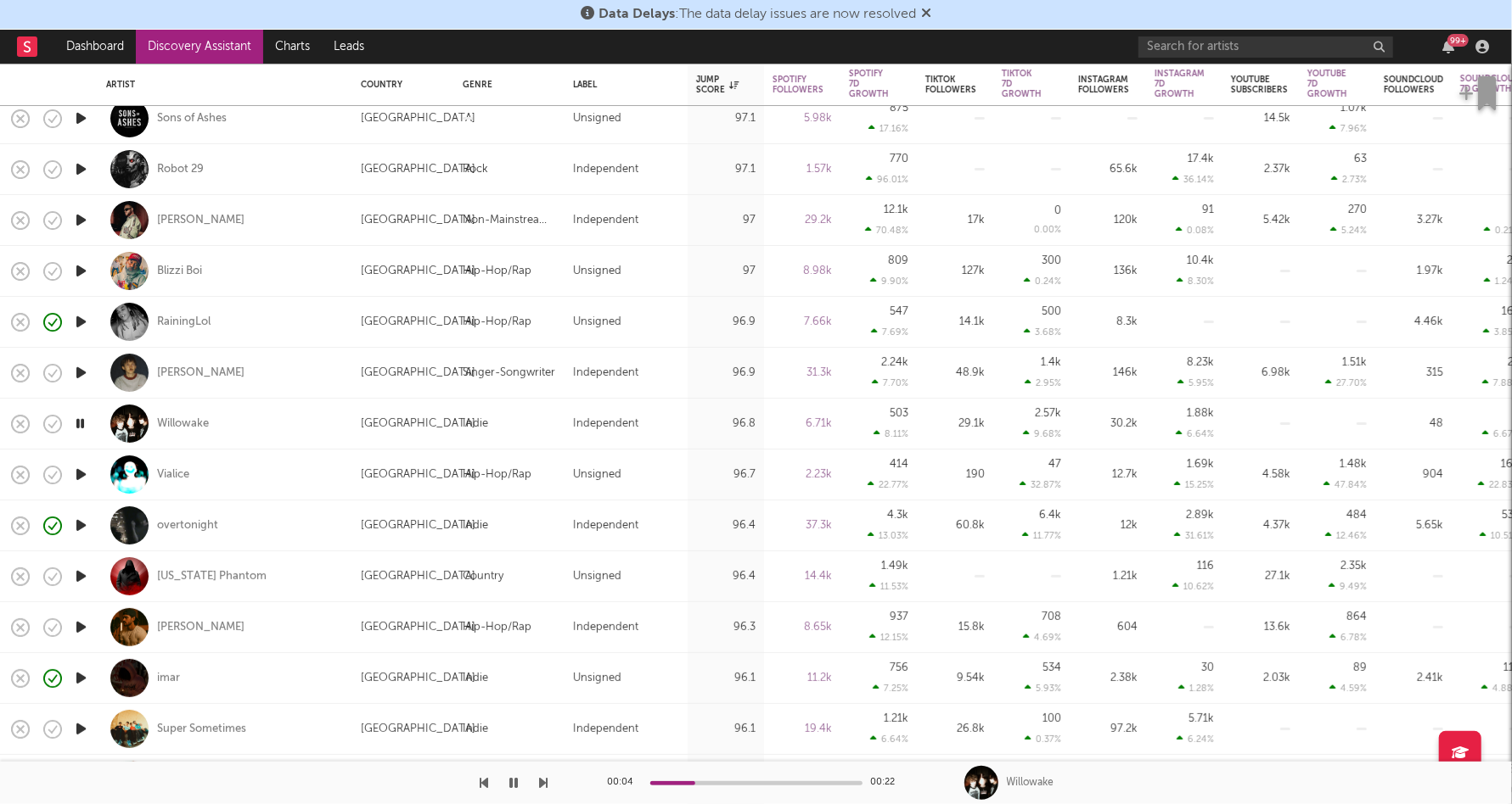
click at [84, 635] on icon "button" at bounding box center [81, 627] width 18 height 21
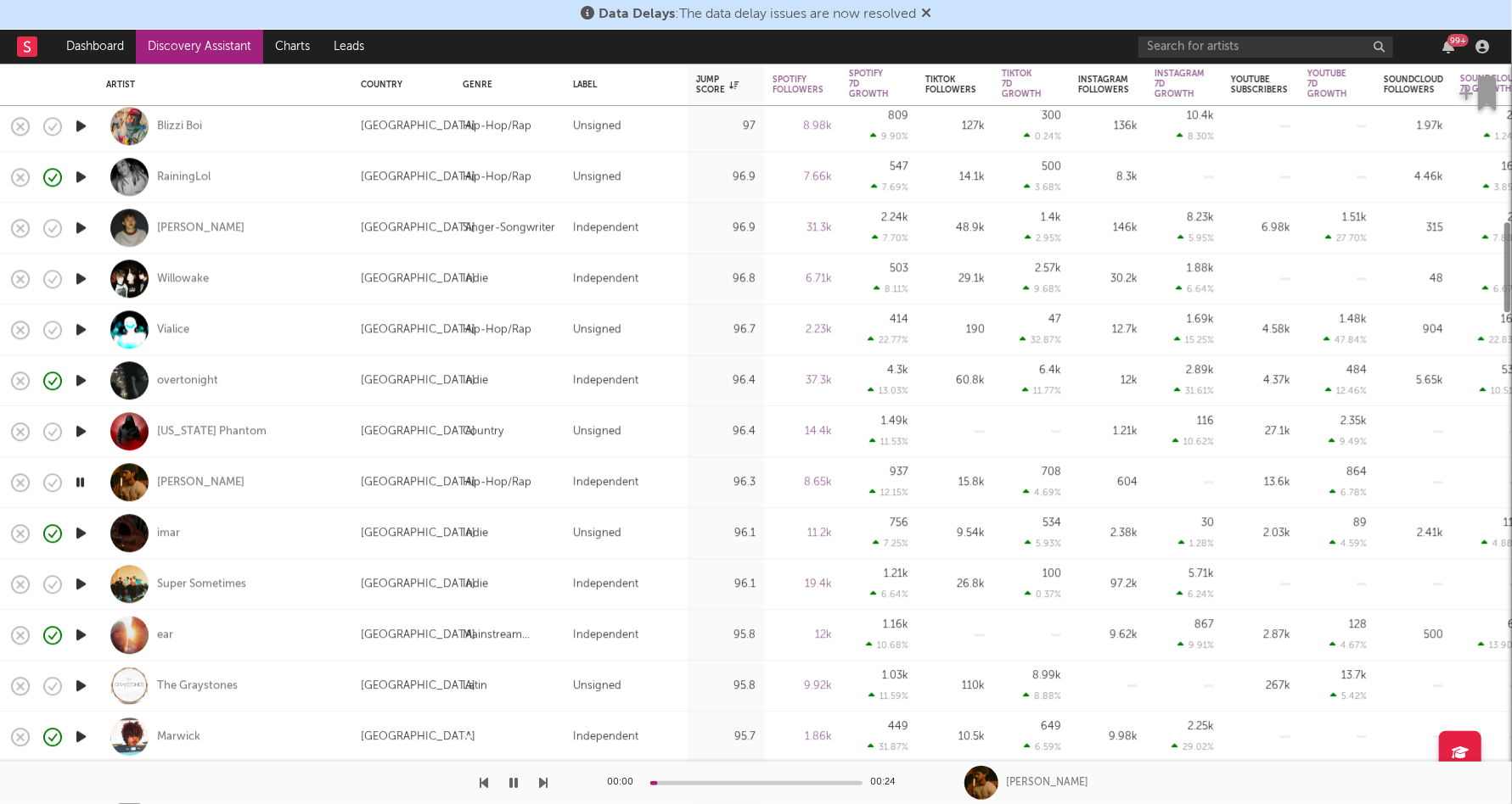
click at [84, 634] on icon "button" at bounding box center [81, 635] width 18 height 21
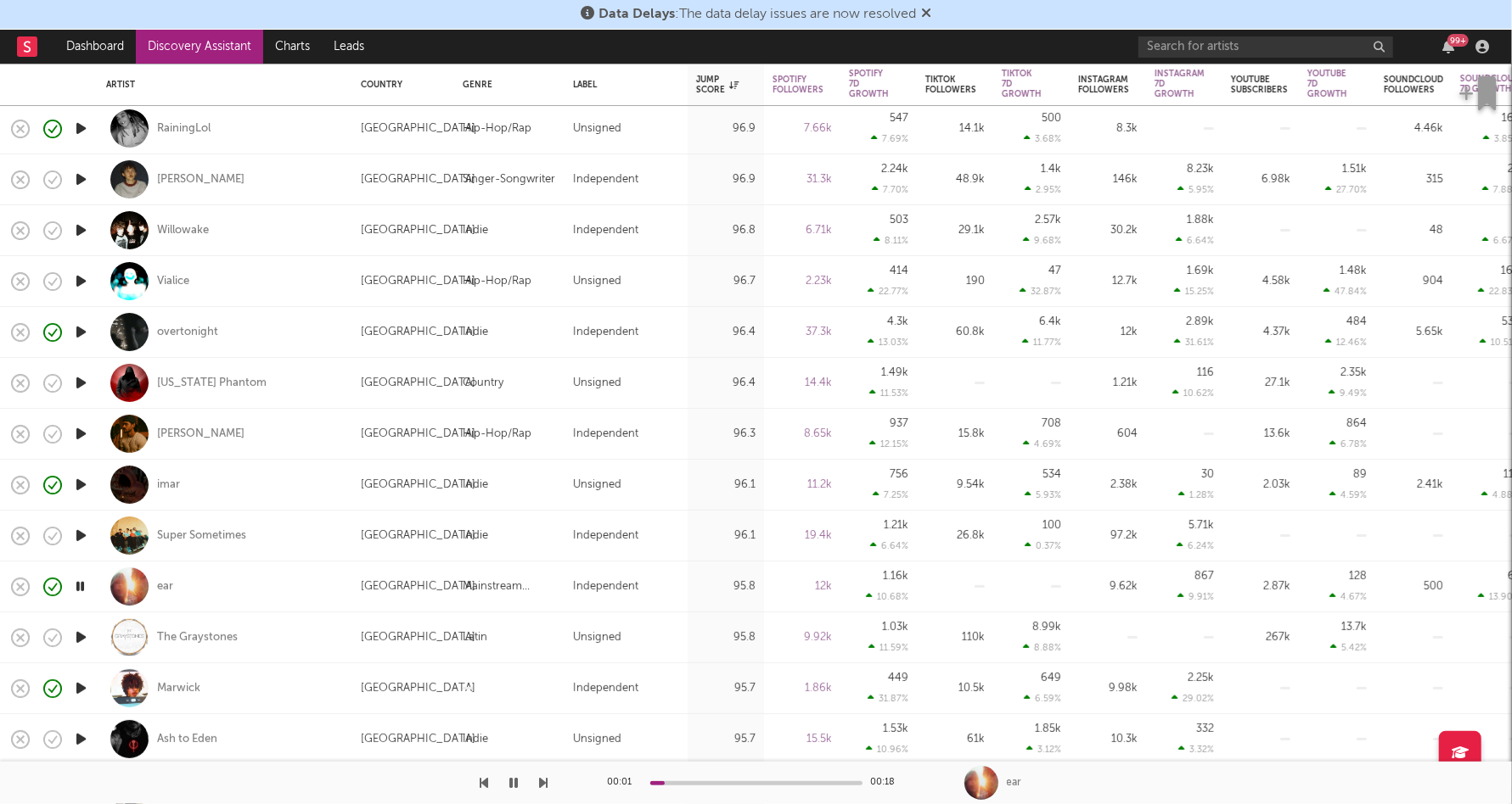
click at [84, 592] on icon "button" at bounding box center [80, 587] width 16 height 21
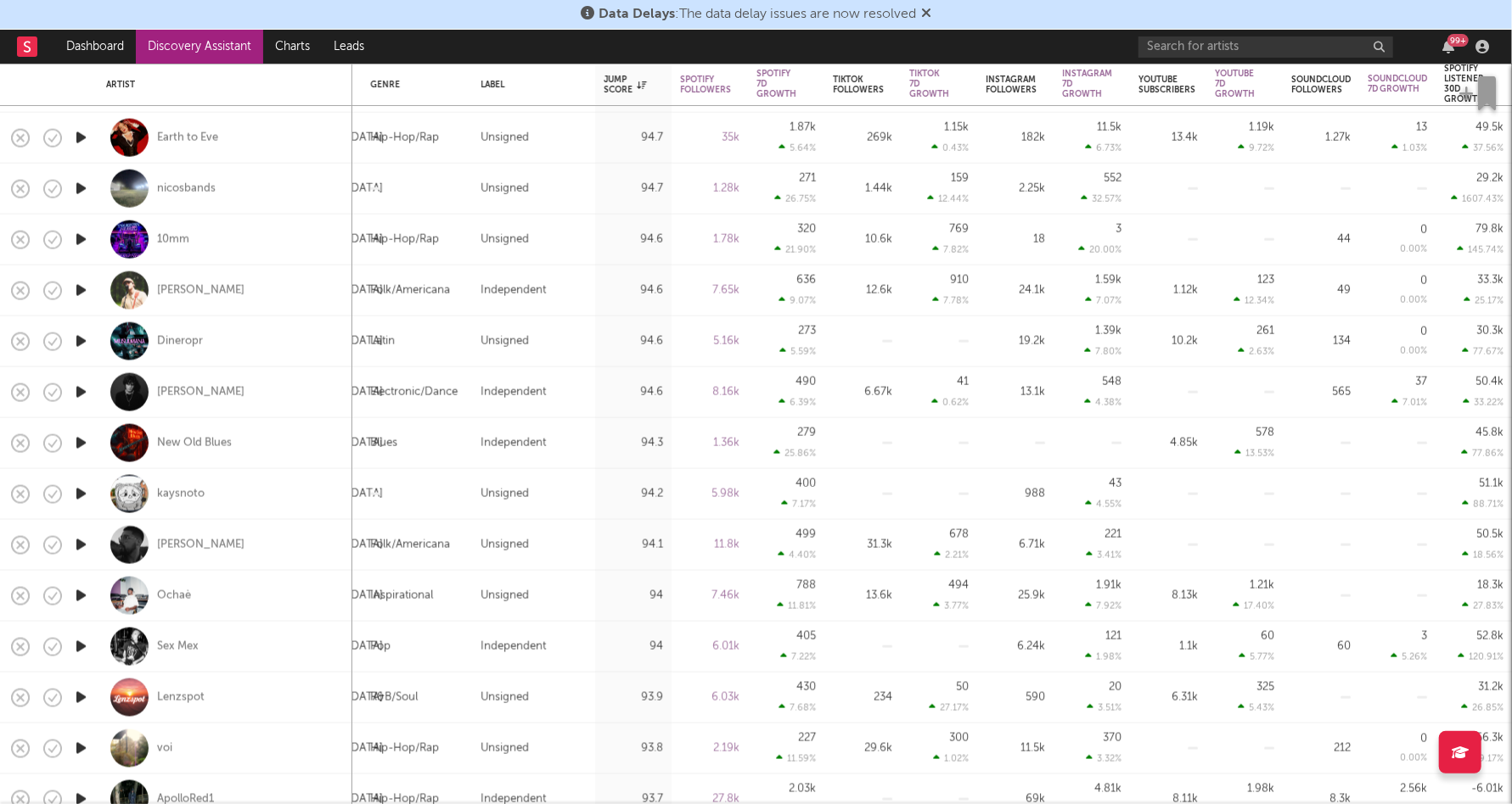
click at [82, 644] on icon "button" at bounding box center [81, 647] width 18 height 21
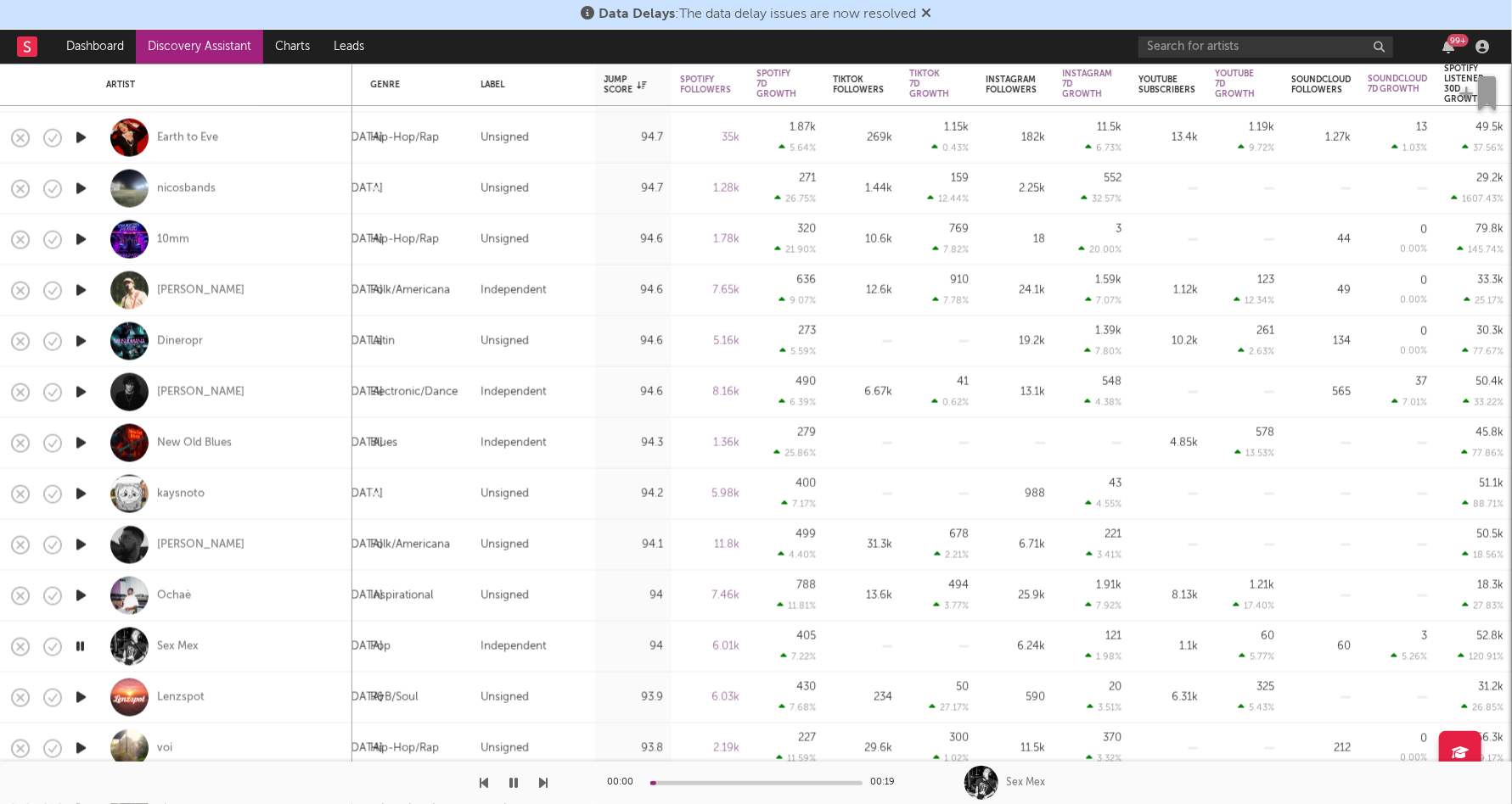
click at [82, 643] on icon "button" at bounding box center [80, 647] width 16 height 21
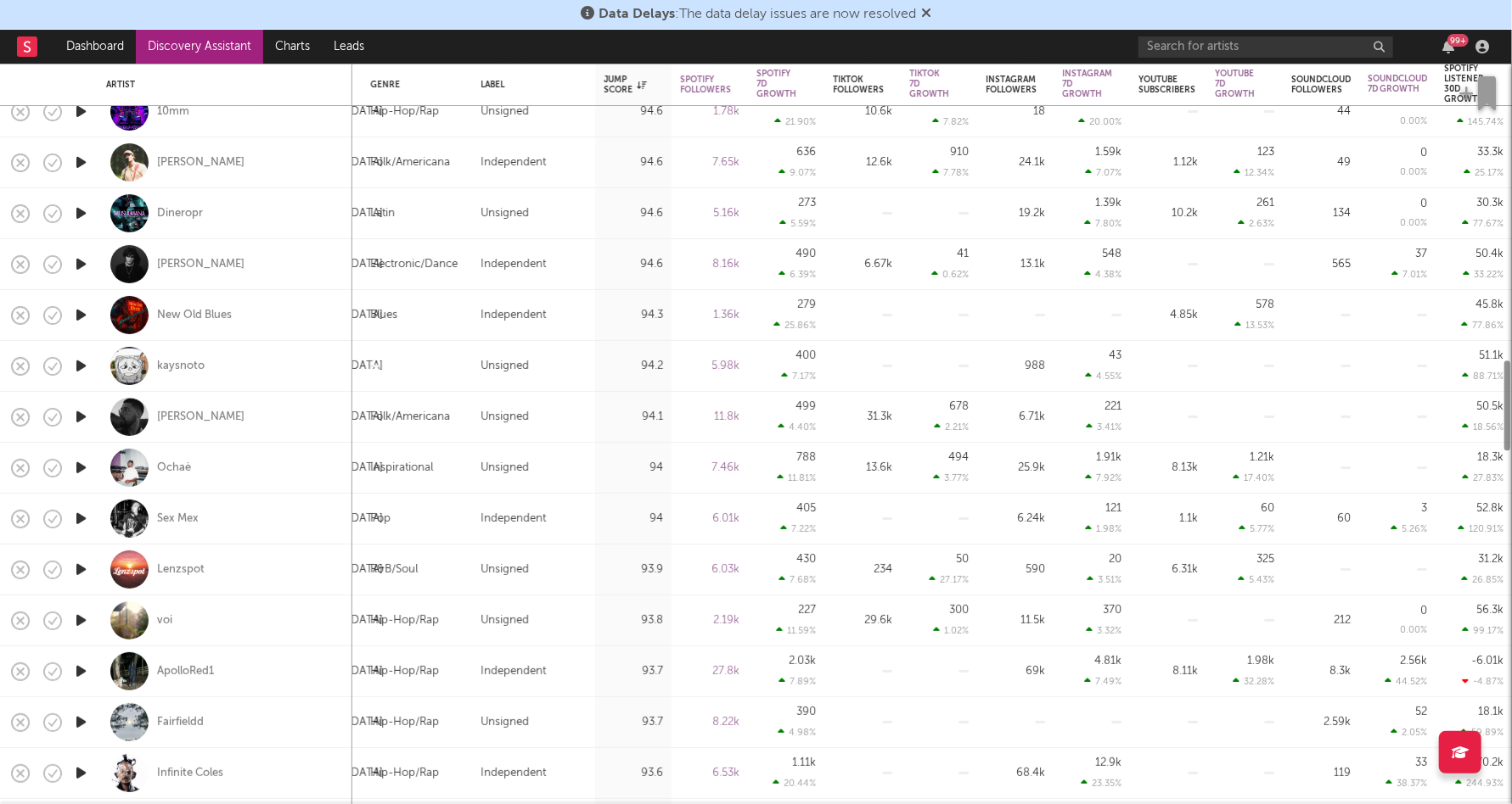
click at [82, 626] on icon "button" at bounding box center [81, 621] width 18 height 21
click at [82, 625] on icon "button" at bounding box center [80, 621] width 16 height 21
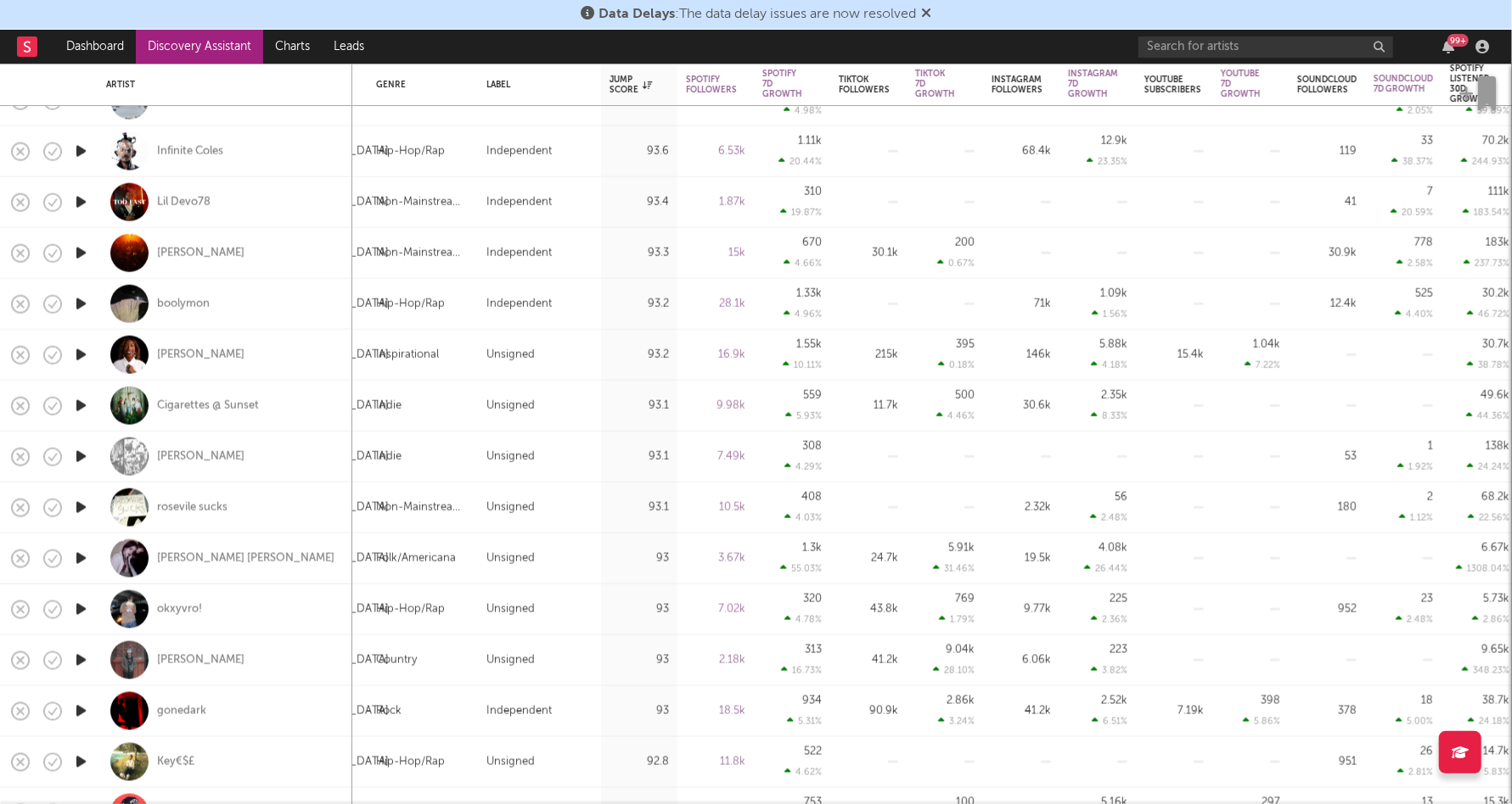
click at [81, 709] on icon "button" at bounding box center [81, 712] width 18 height 21
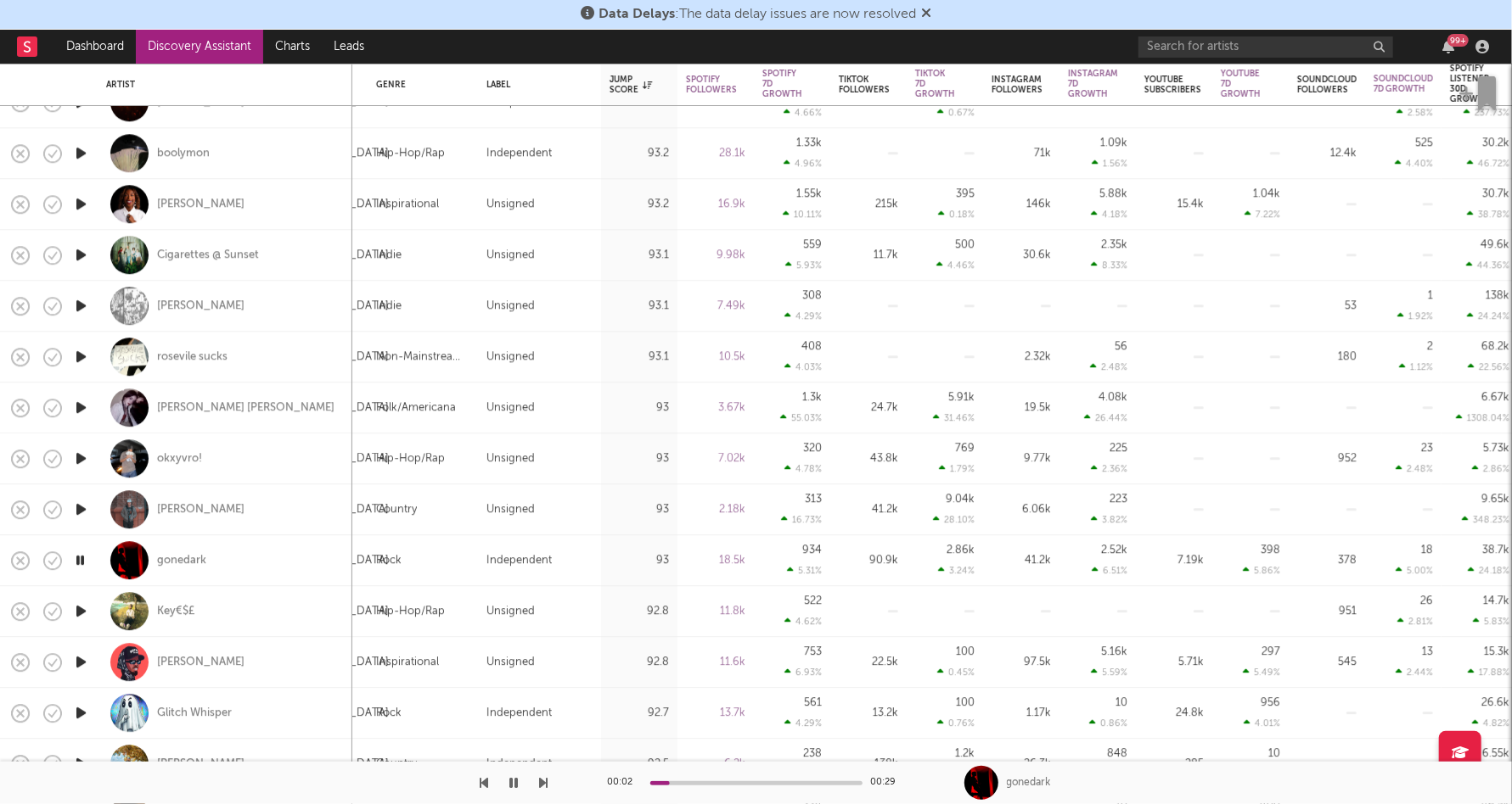
click at [80, 667] on icon "button" at bounding box center [81, 662] width 18 height 21
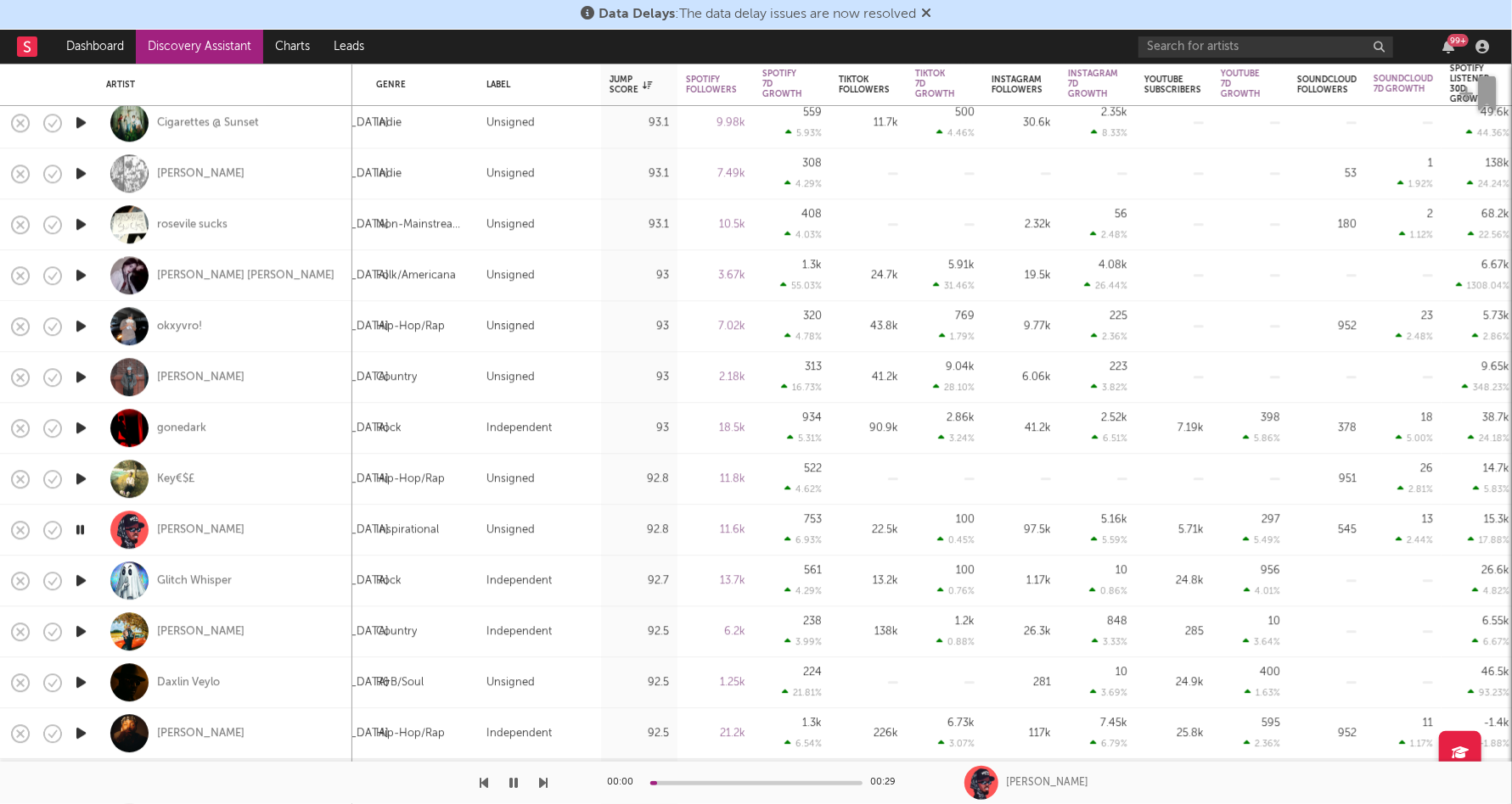
click at [84, 633] on icon "button" at bounding box center [81, 631] width 18 height 21
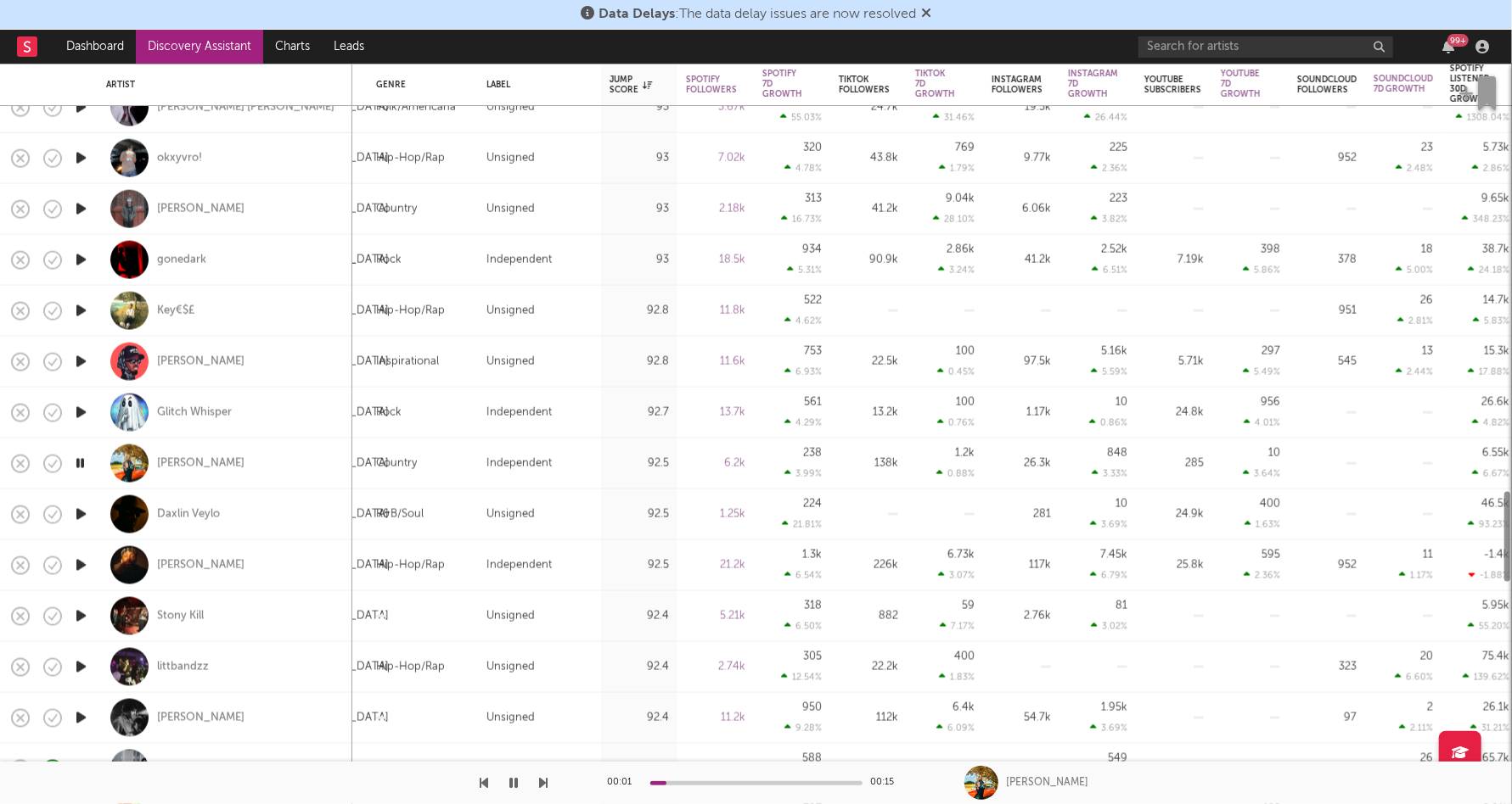
click at [84, 612] on icon "button" at bounding box center [81, 616] width 18 height 21
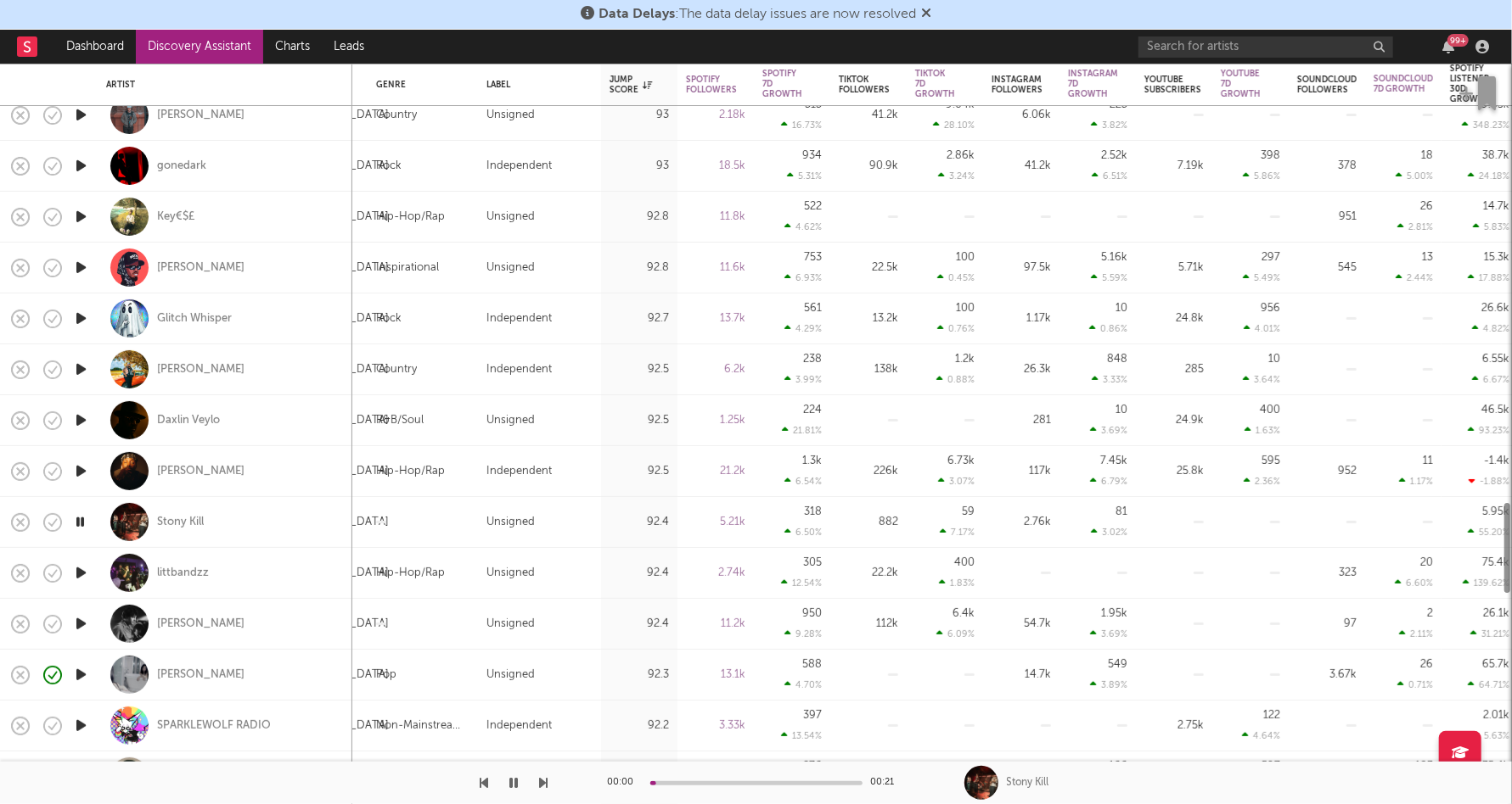
click at [82, 579] on icon "button" at bounding box center [81, 573] width 18 height 21
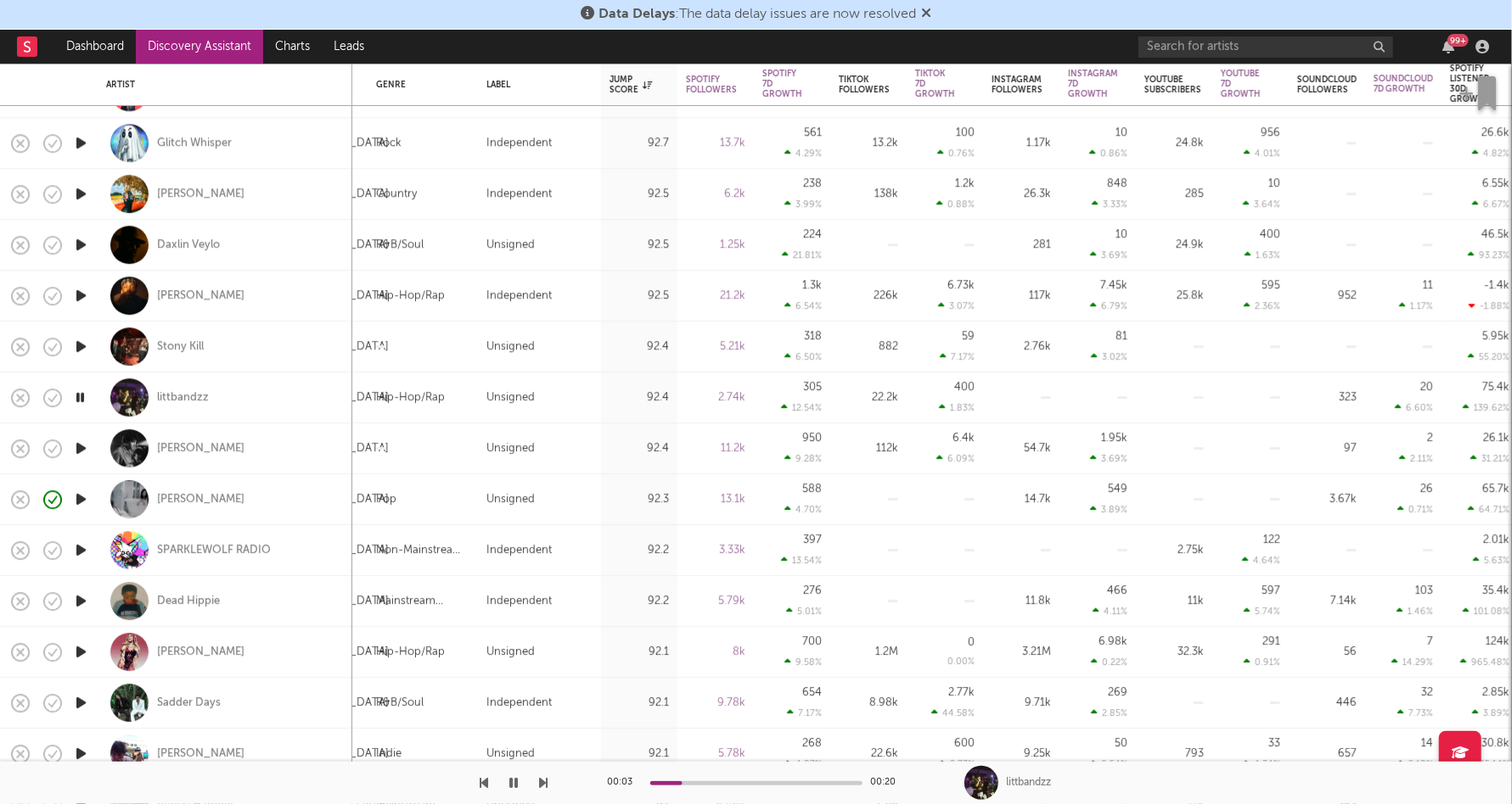
click at [80, 648] on icon "button" at bounding box center [81, 652] width 18 height 21
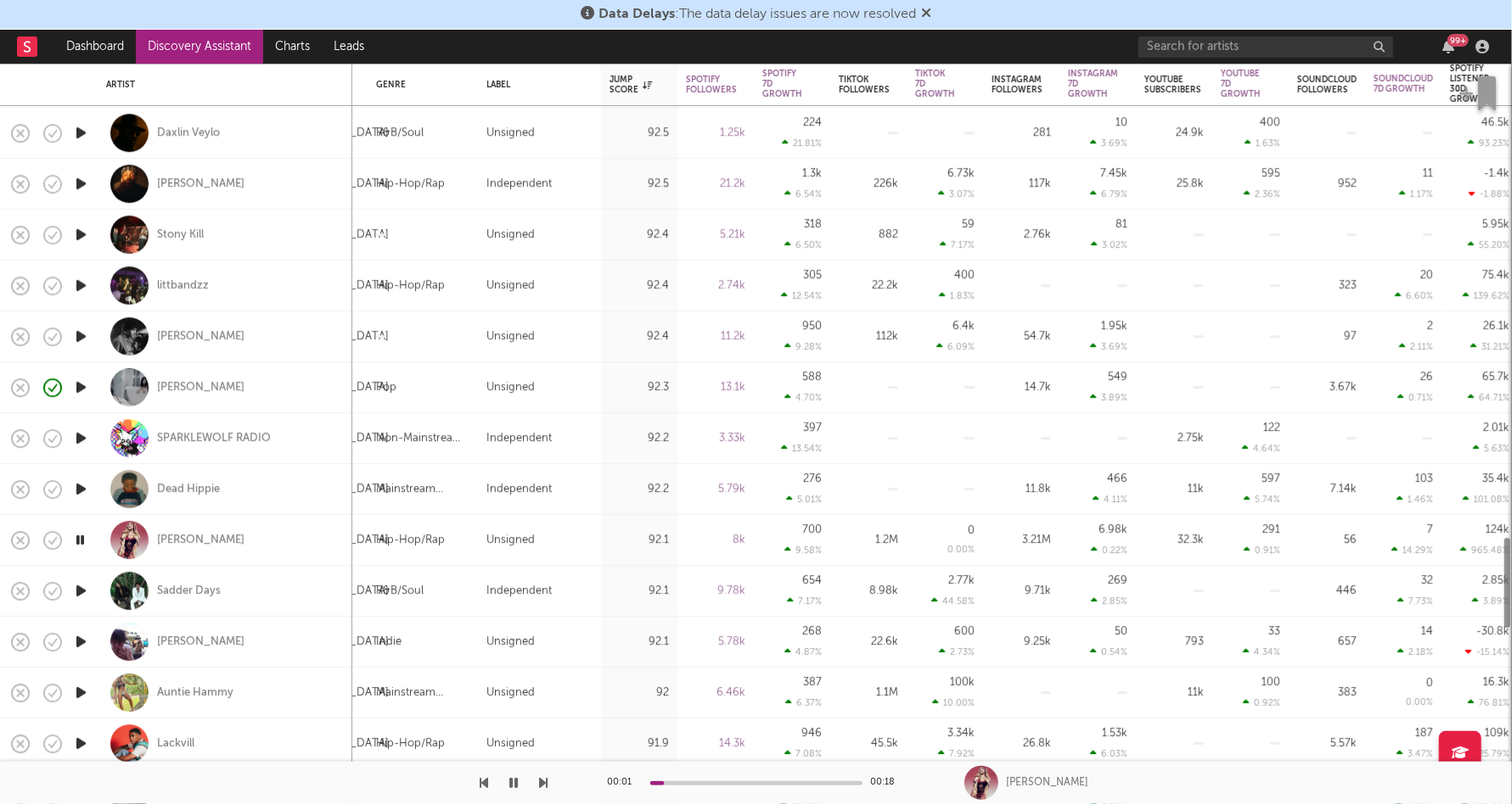
click at [83, 692] on icon "button" at bounding box center [81, 693] width 18 height 21
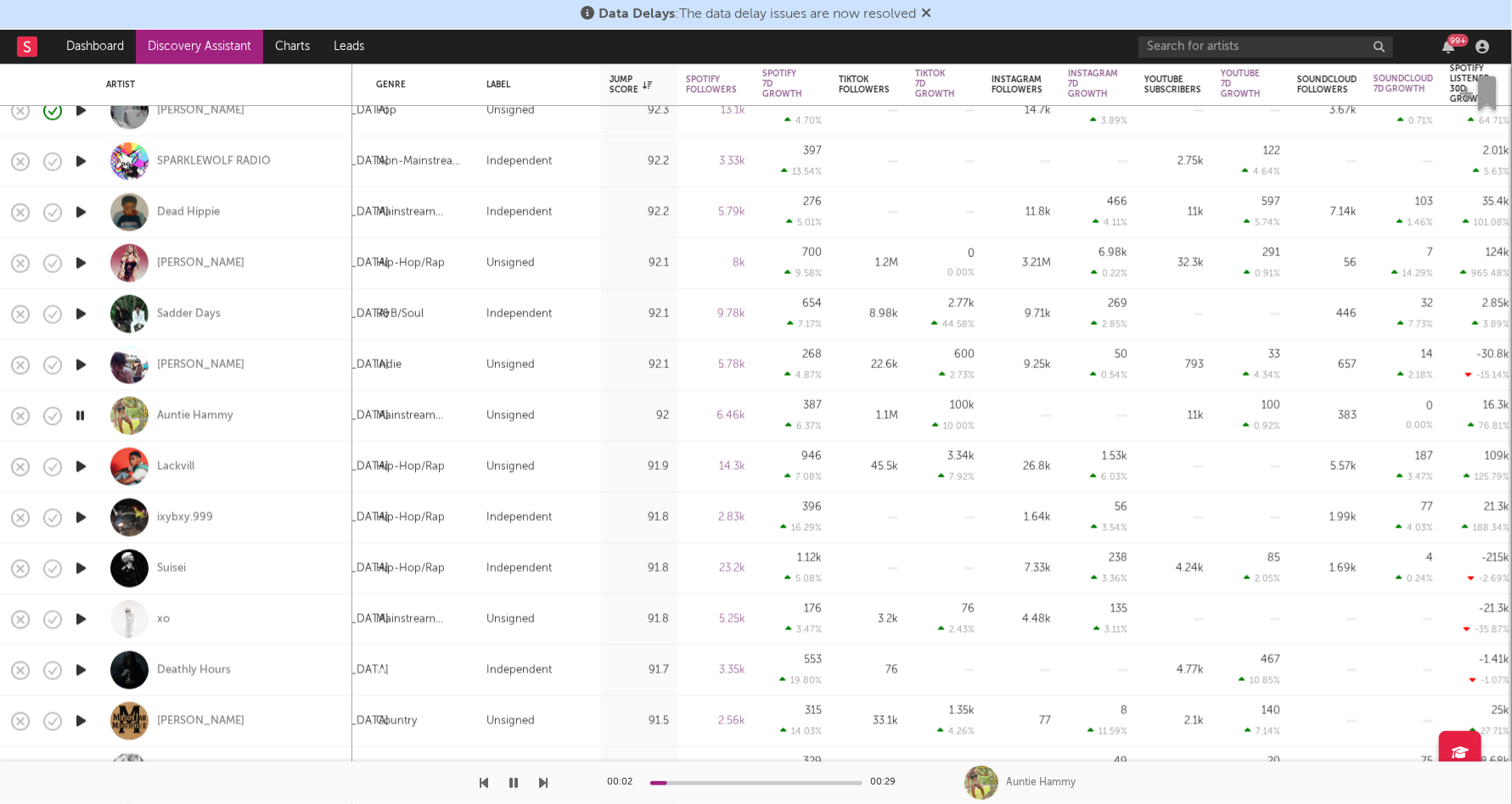
click at [82, 617] on icon "button" at bounding box center [81, 620] width 18 height 21
click at [511, 777] on icon "button" at bounding box center [515, 783] width 9 height 13
